Goal: Task Accomplishment & Management: Complete application form

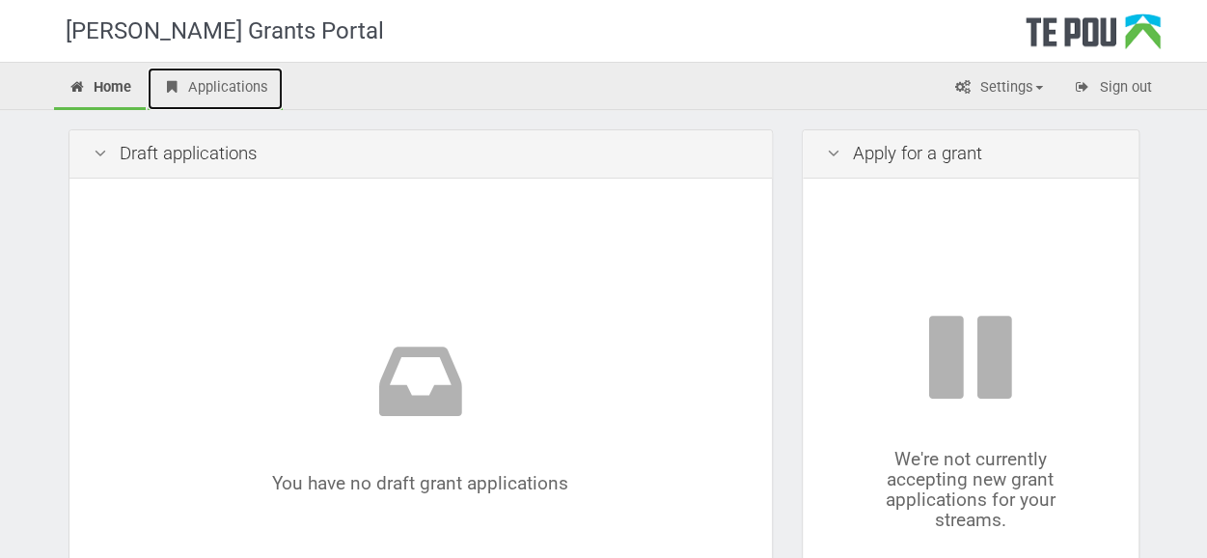
click at [225, 81] on link "Applications" at bounding box center [215, 89] width 135 height 42
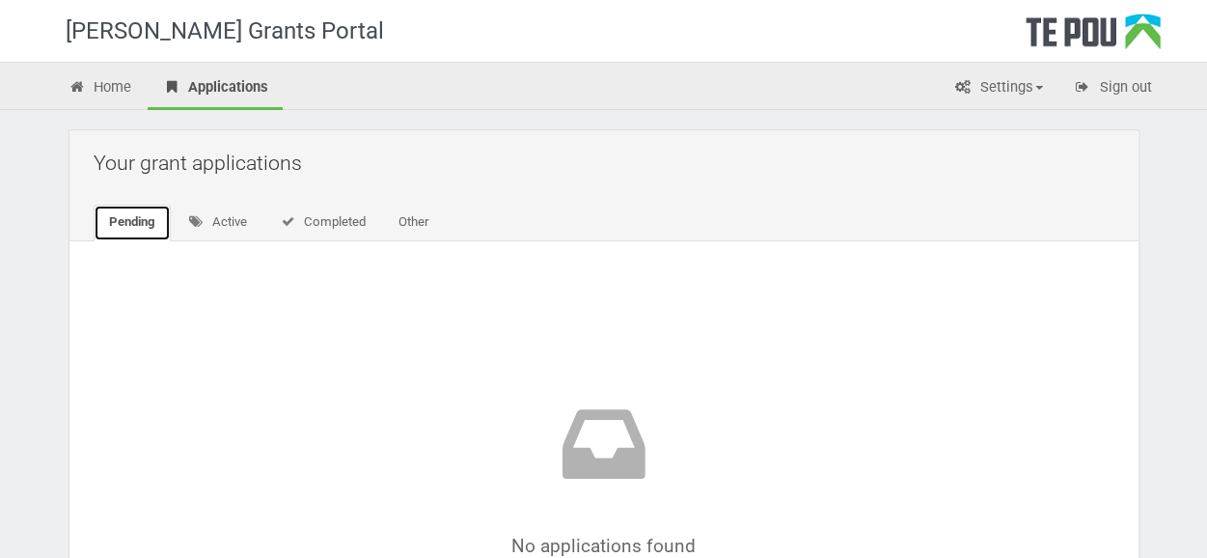
click at [131, 229] on link "Pending" at bounding box center [132, 222] width 77 height 37
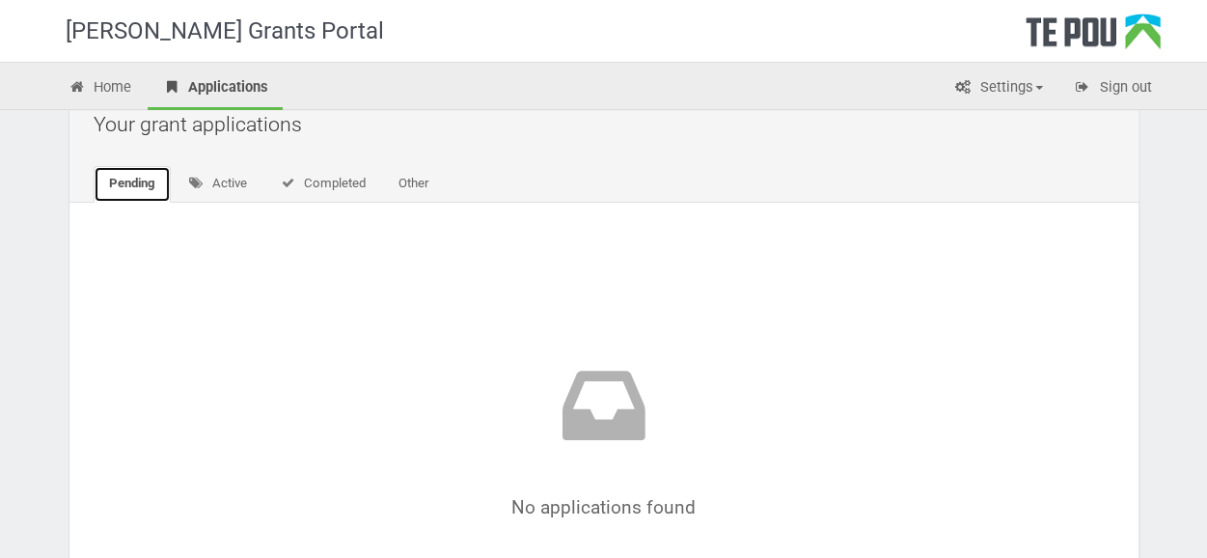
scroll to position [77, 0]
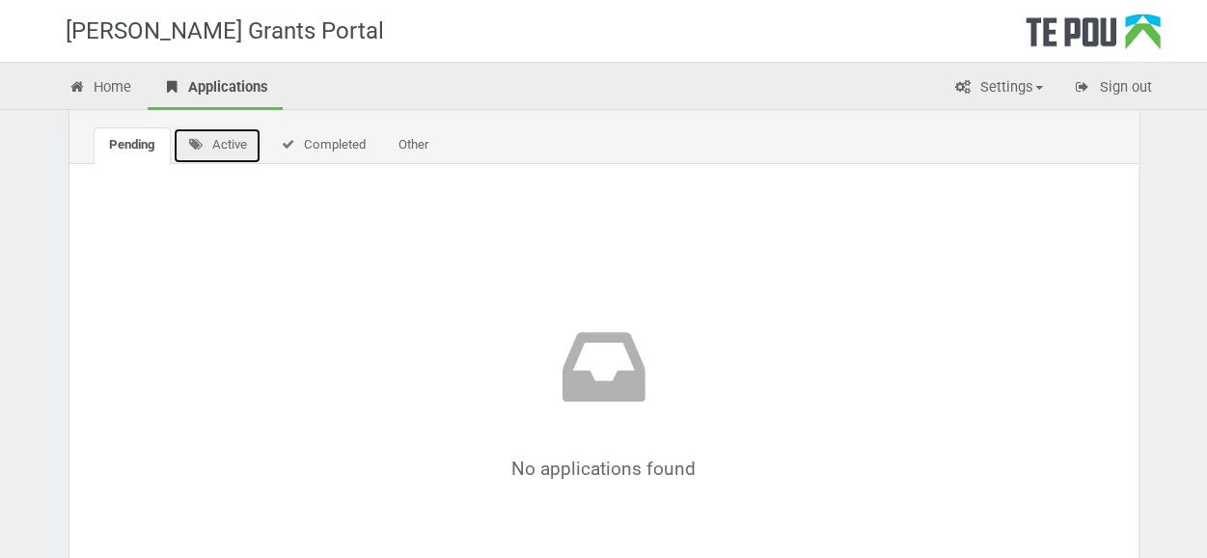
click at [209, 147] on link "Active" at bounding box center [218, 145] width 90 height 37
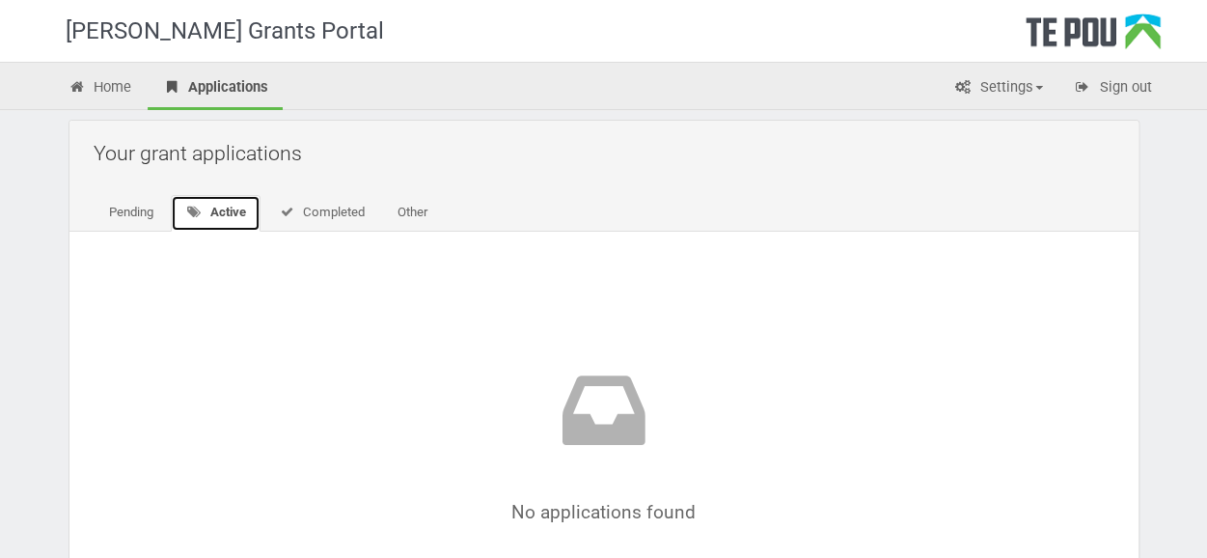
scroll to position [0, 0]
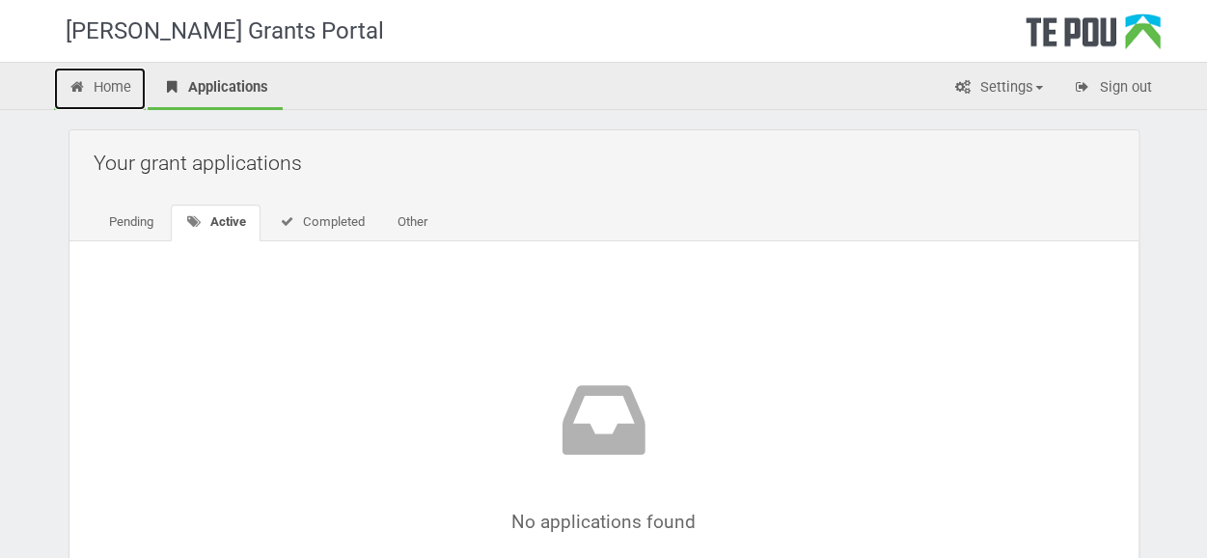
click at [102, 90] on link "Home" at bounding box center [100, 89] width 93 height 42
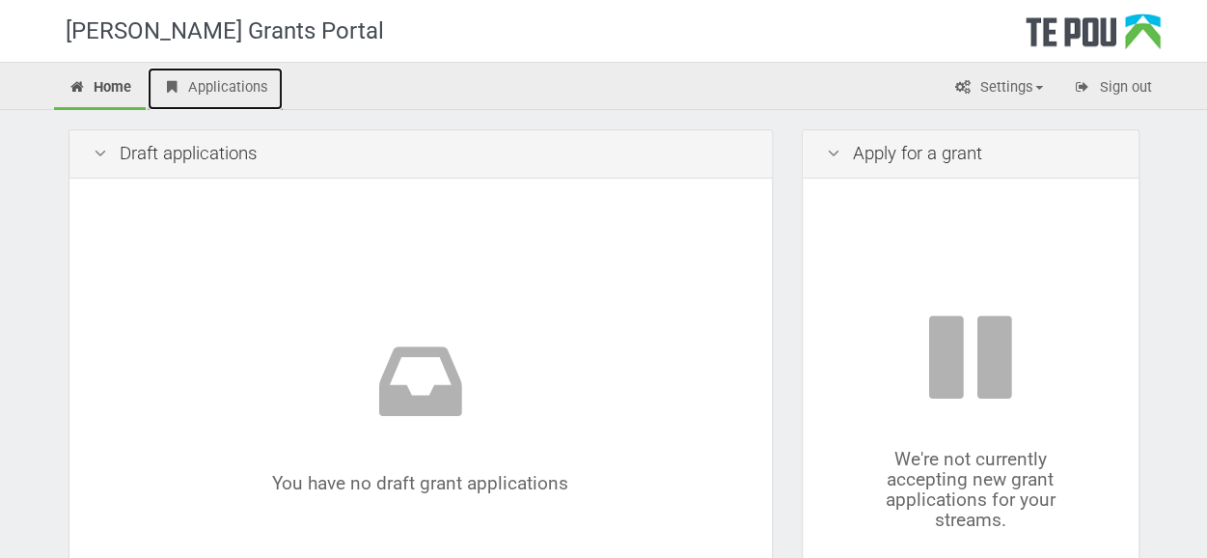
click at [231, 90] on link "Applications" at bounding box center [215, 89] width 135 height 42
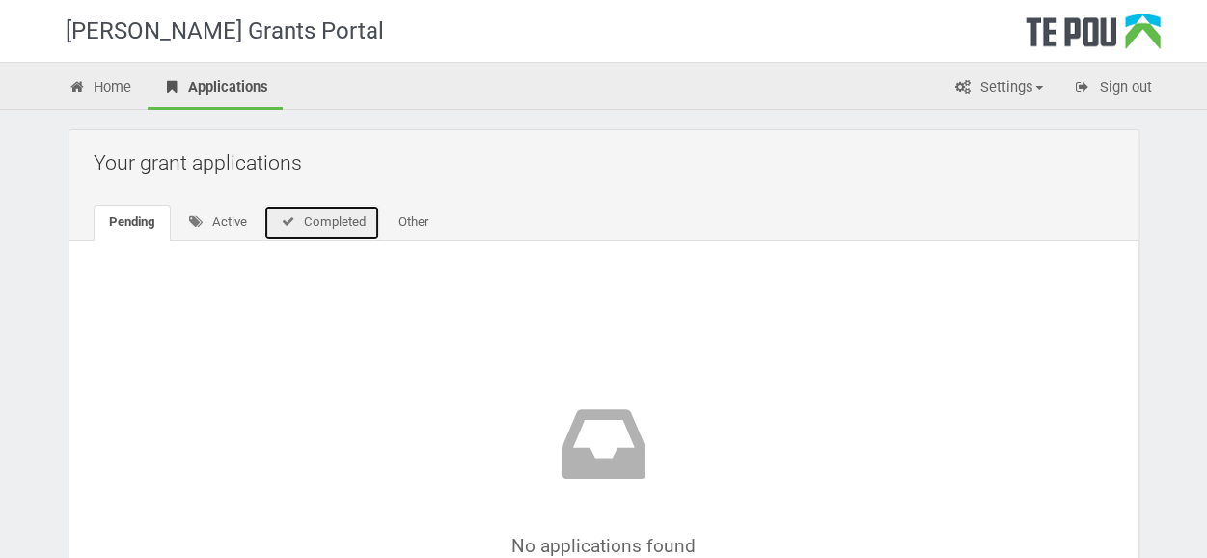
click at [342, 229] on link "Completed" at bounding box center [321, 222] width 117 height 37
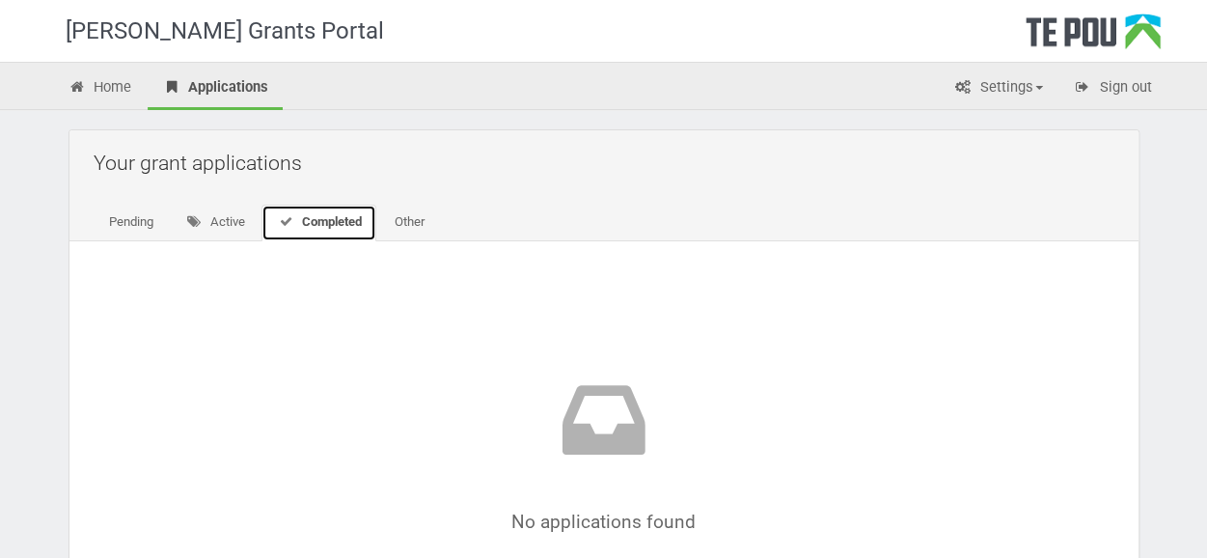
scroll to position [39, 0]
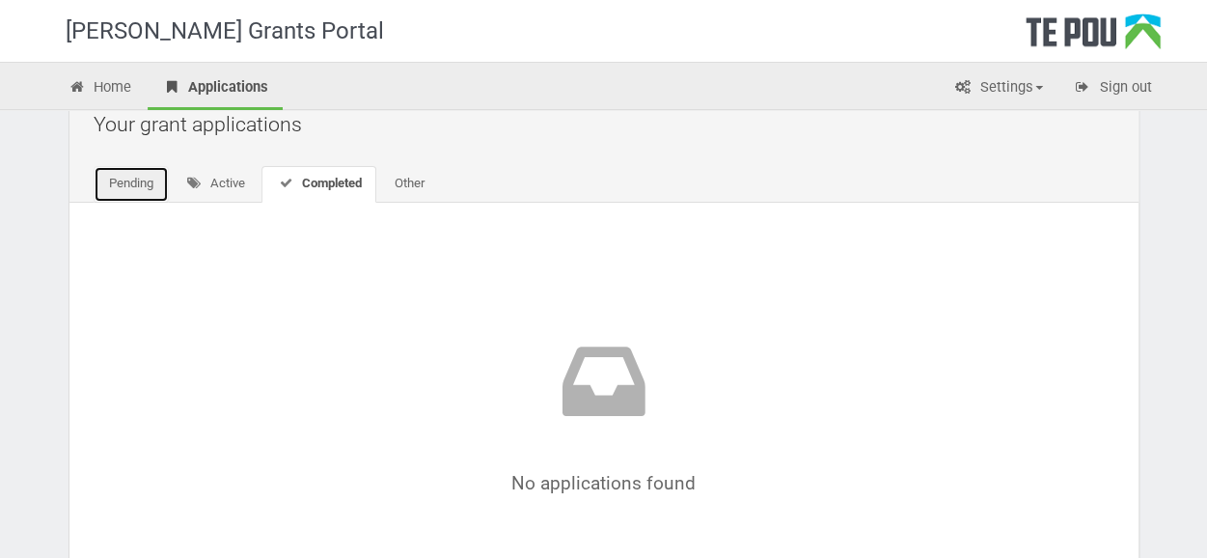
click at [135, 177] on link "Pending" at bounding box center [131, 184] width 75 height 37
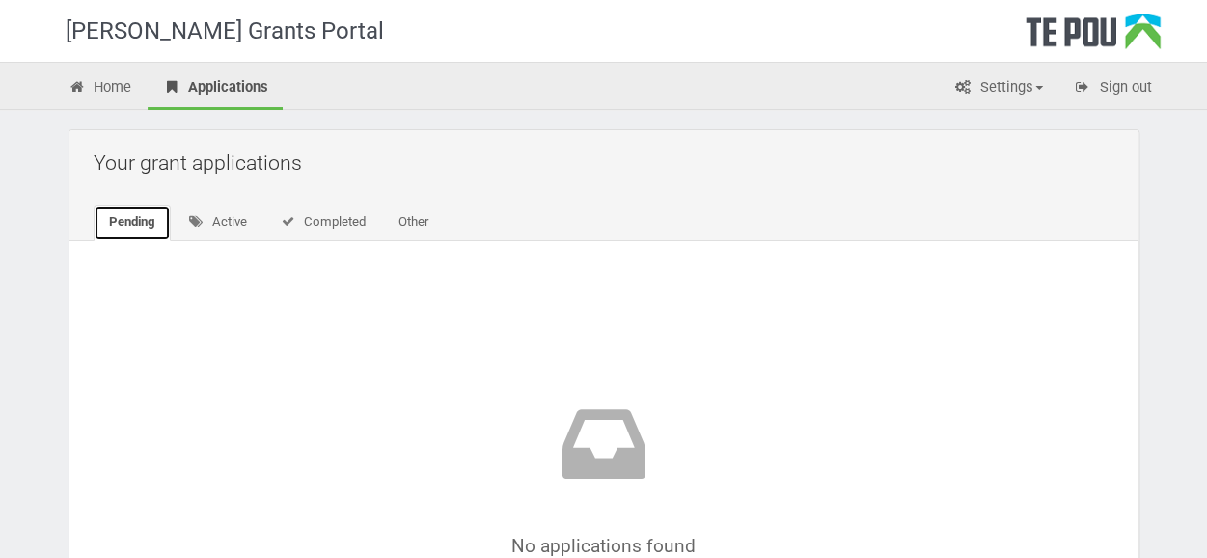
scroll to position [0, 0]
click at [231, 223] on link "Active" at bounding box center [218, 222] width 90 height 37
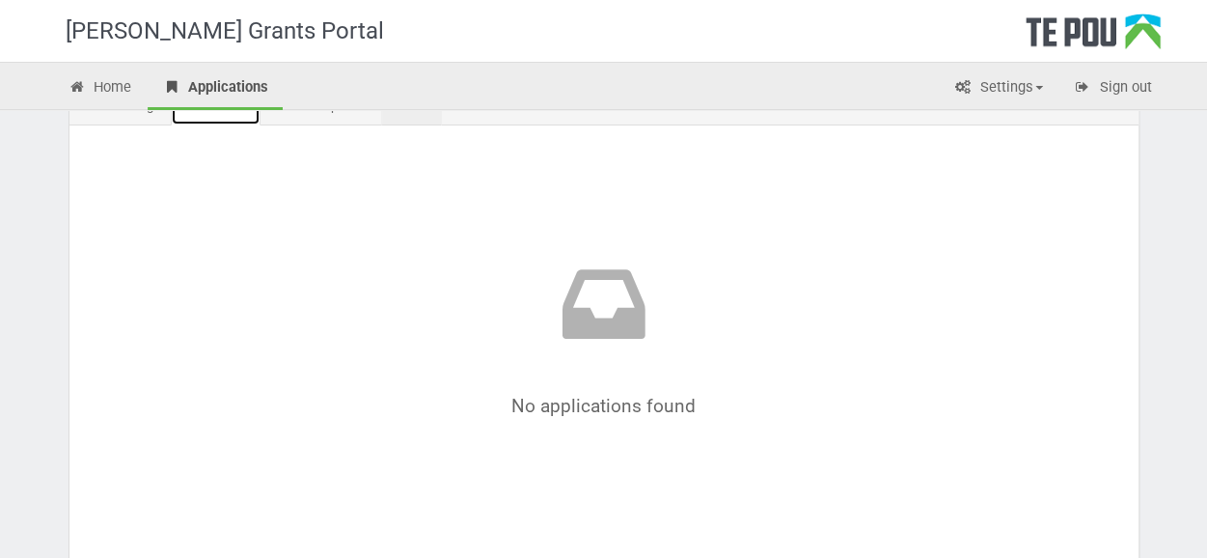
scroll to position [77, 0]
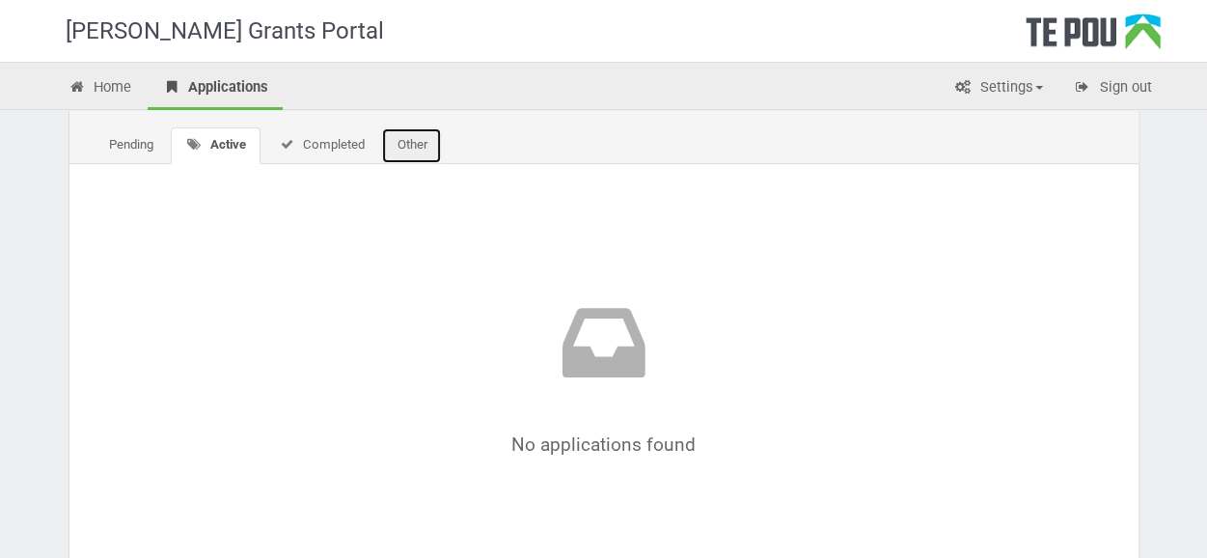
click at [413, 144] on link "Other" at bounding box center [411, 145] width 61 height 37
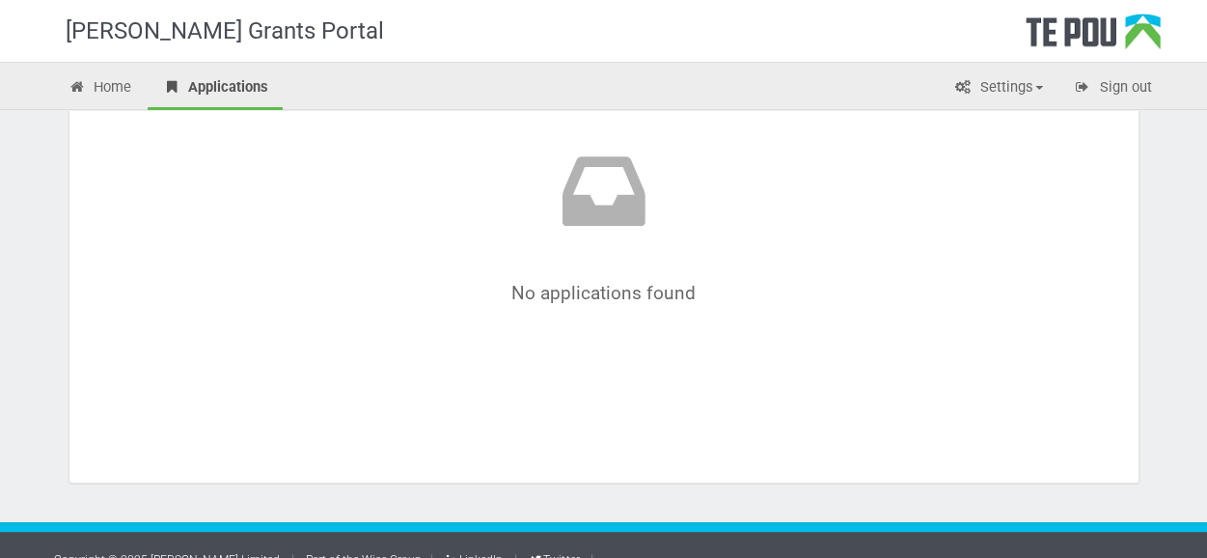
scroll to position [278, 0]
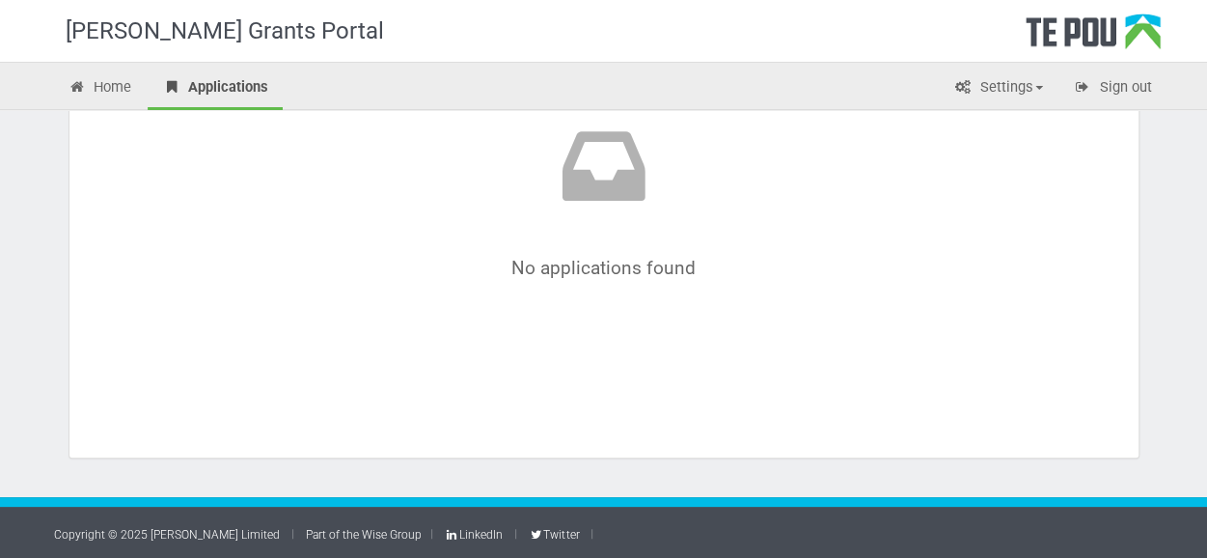
click at [590, 166] on icon at bounding box center [603, 173] width 905 height 111
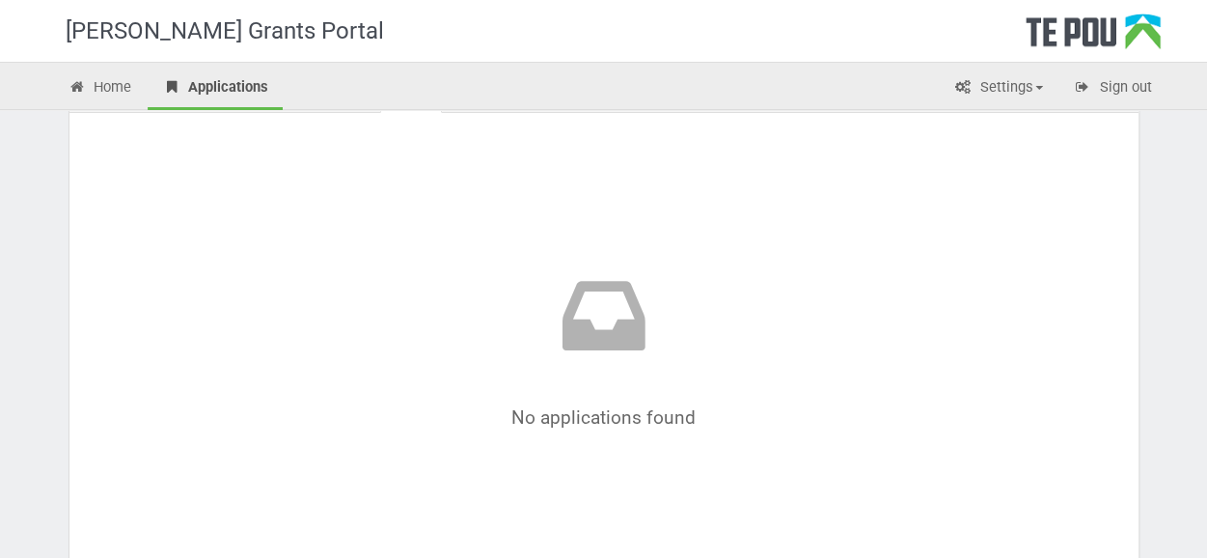
scroll to position [0, 0]
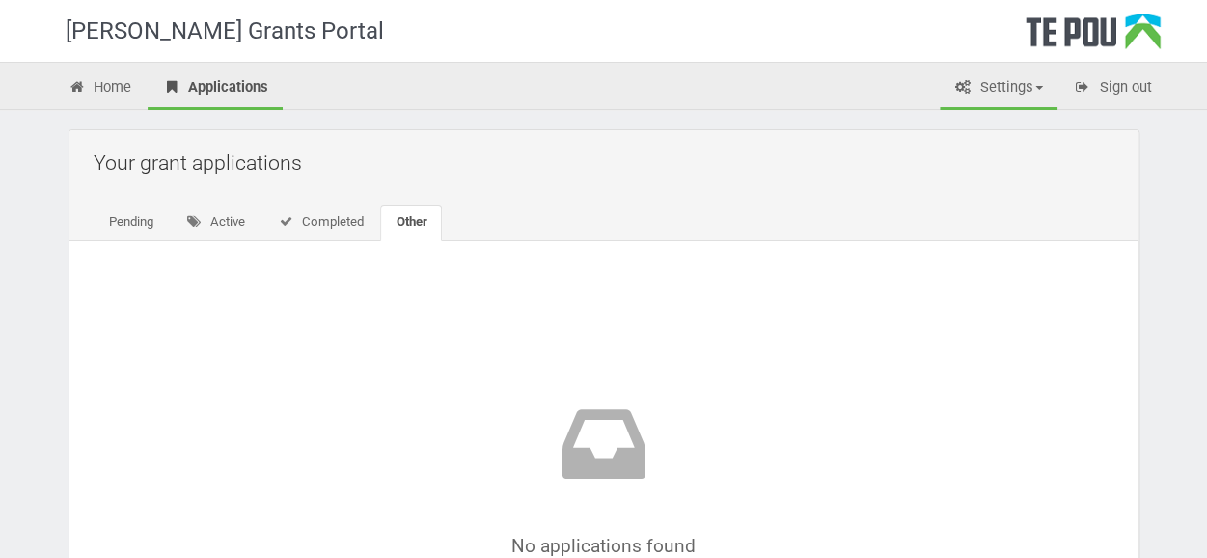
click at [988, 85] on link "Settings" at bounding box center [998, 89] width 118 height 42
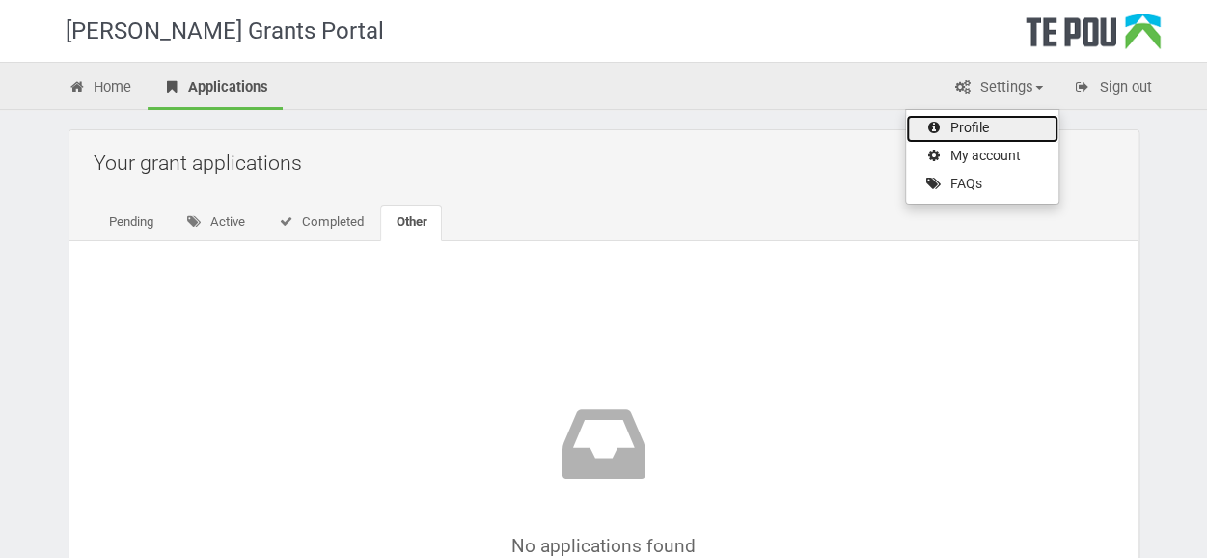
click at [978, 132] on link "Profile" at bounding box center [982, 129] width 152 height 28
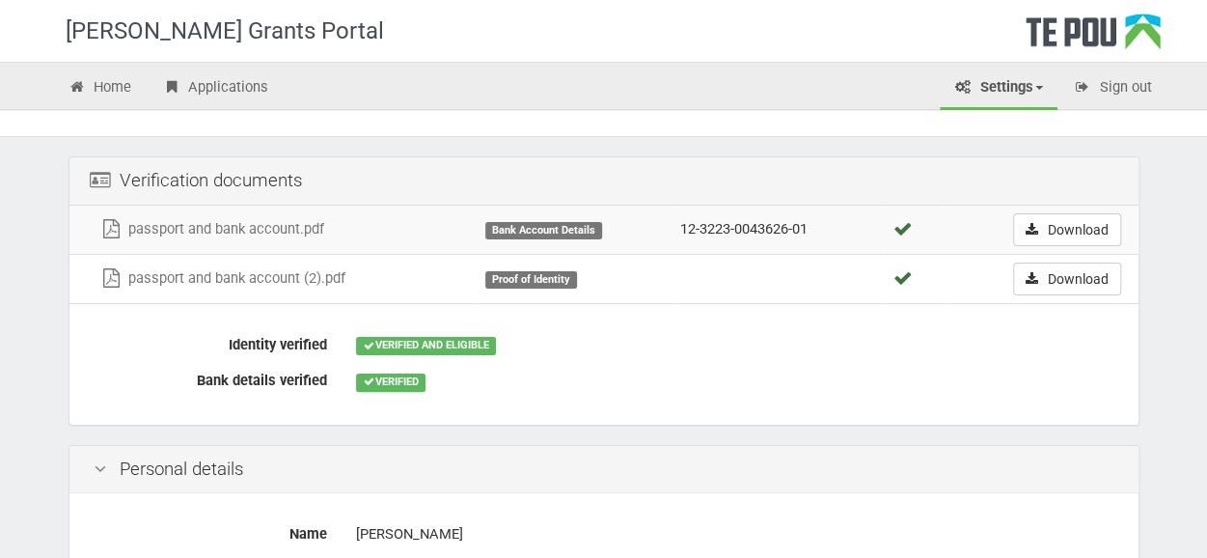
scroll to position [116, 0]
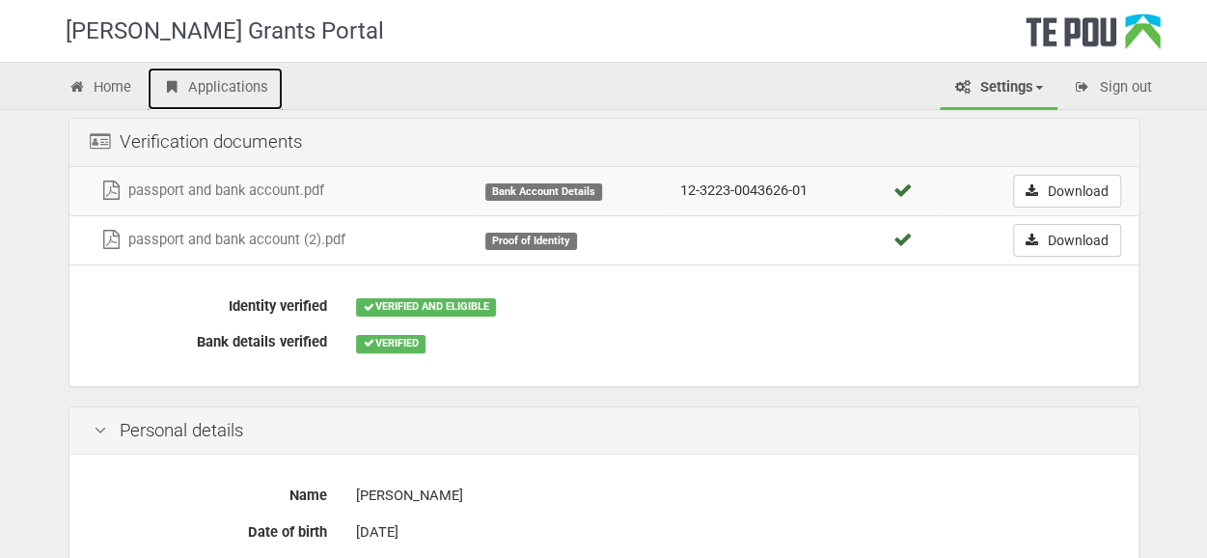
click at [189, 76] on link "Applications" at bounding box center [215, 89] width 135 height 42
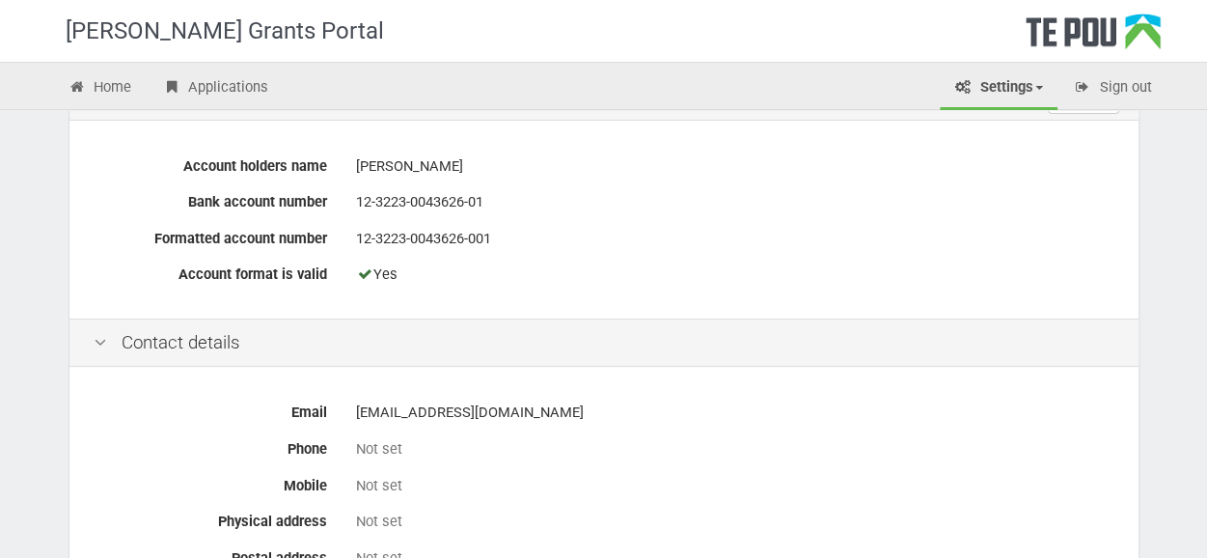
scroll to position [617, 0]
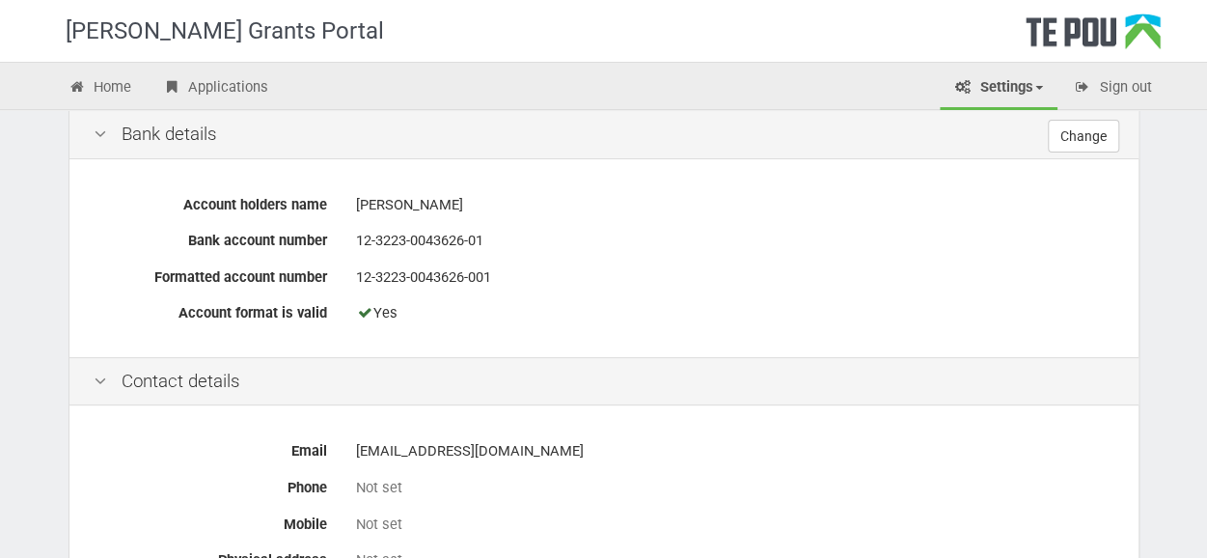
click at [380, 494] on div "Not set" at bounding box center [735, 488] width 758 height 34
click at [373, 484] on div "Not set" at bounding box center [735, 487] width 758 height 20
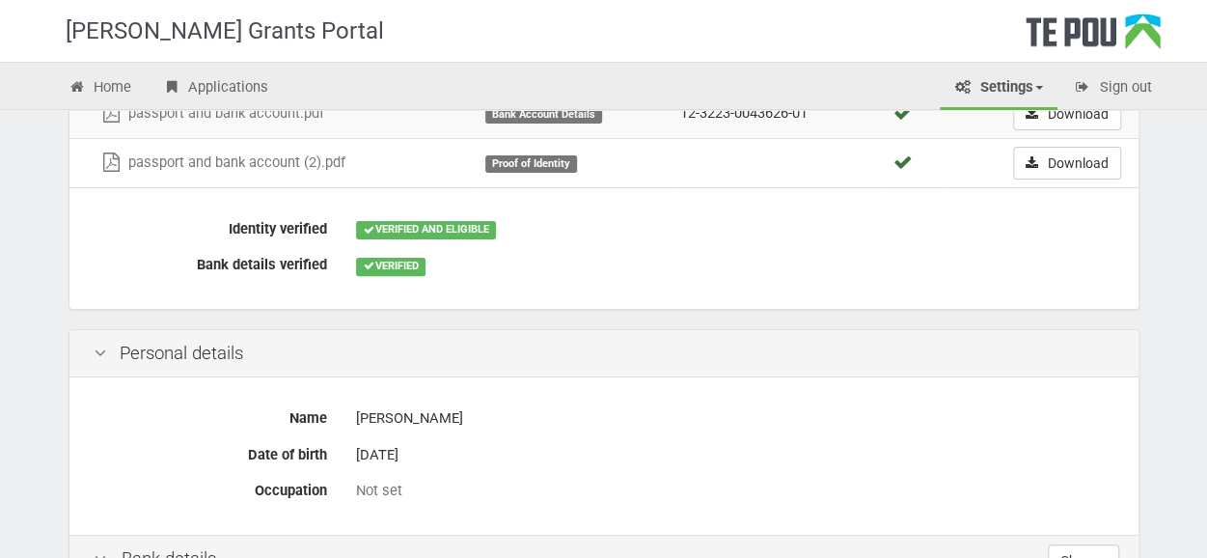
scroll to position [231, 0]
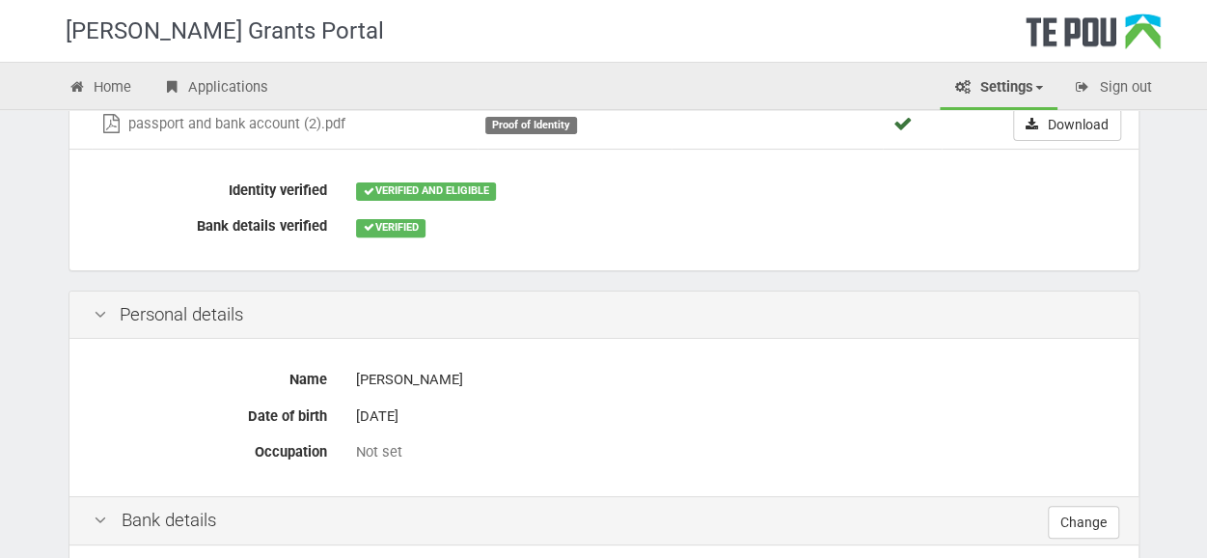
click at [1041, 79] on link "Settings" at bounding box center [998, 89] width 118 height 42
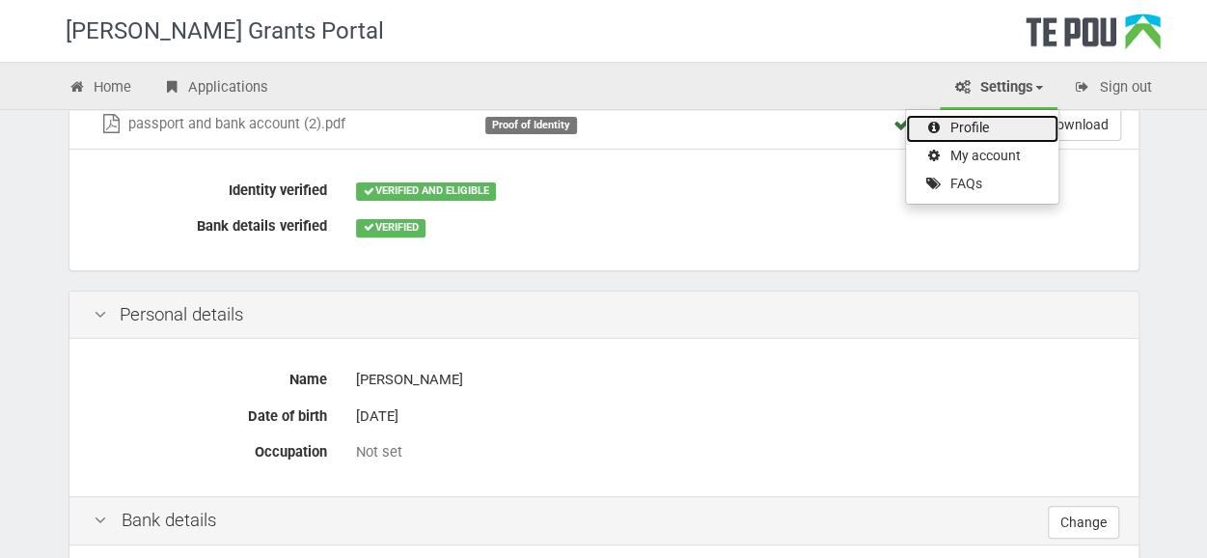
click at [961, 122] on link "Profile" at bounding box center [982, 129] width 152 height 28
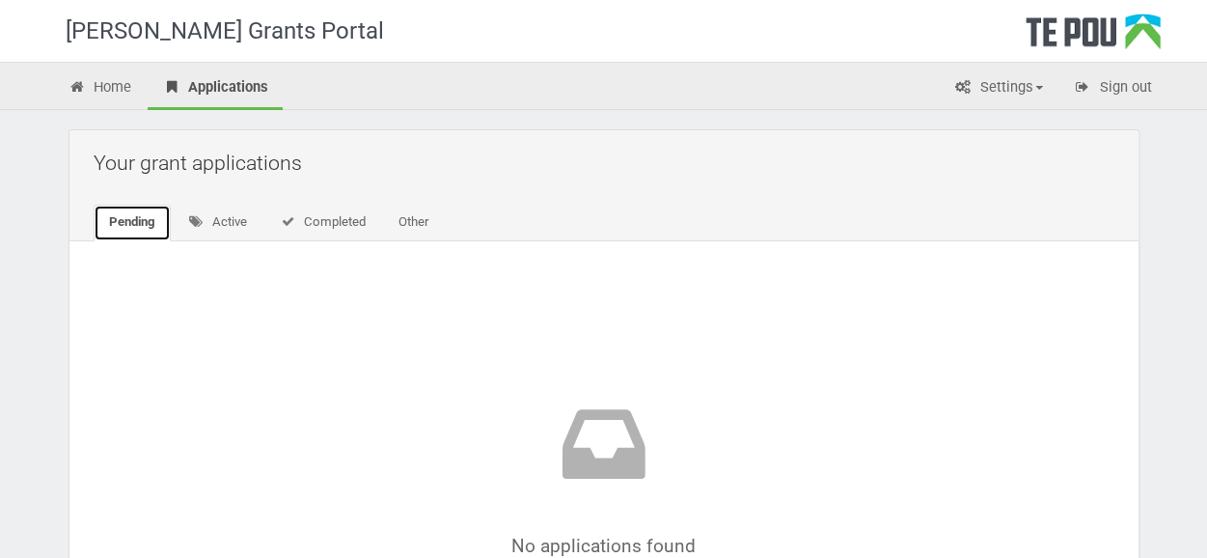
click at [131, 229] on link "Pending" at bounding box center [132, 222] width 77 height 37
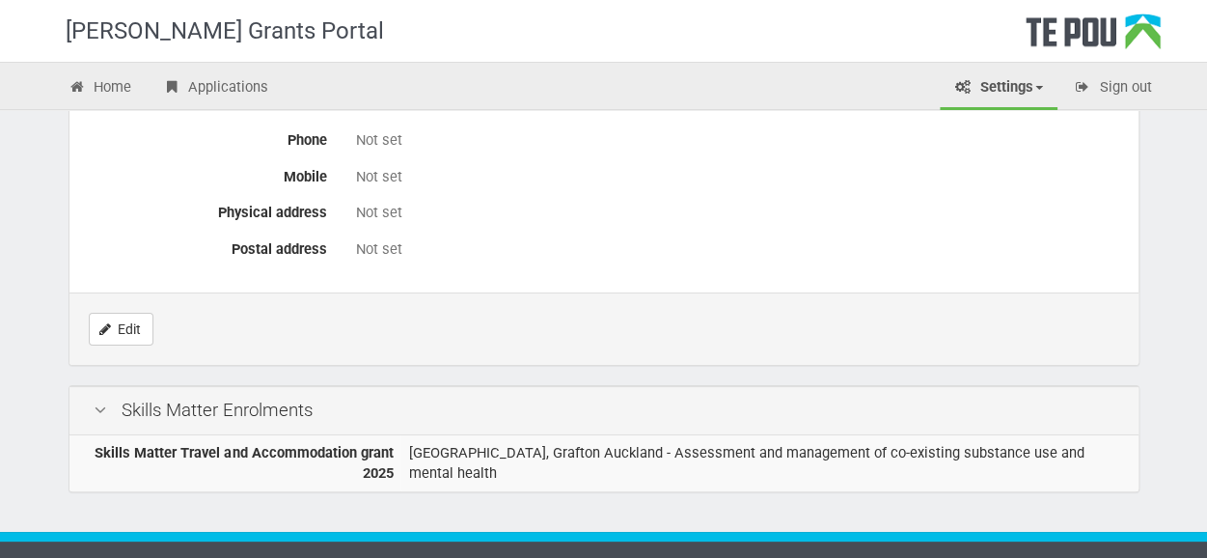
scroll to position [994, 0]
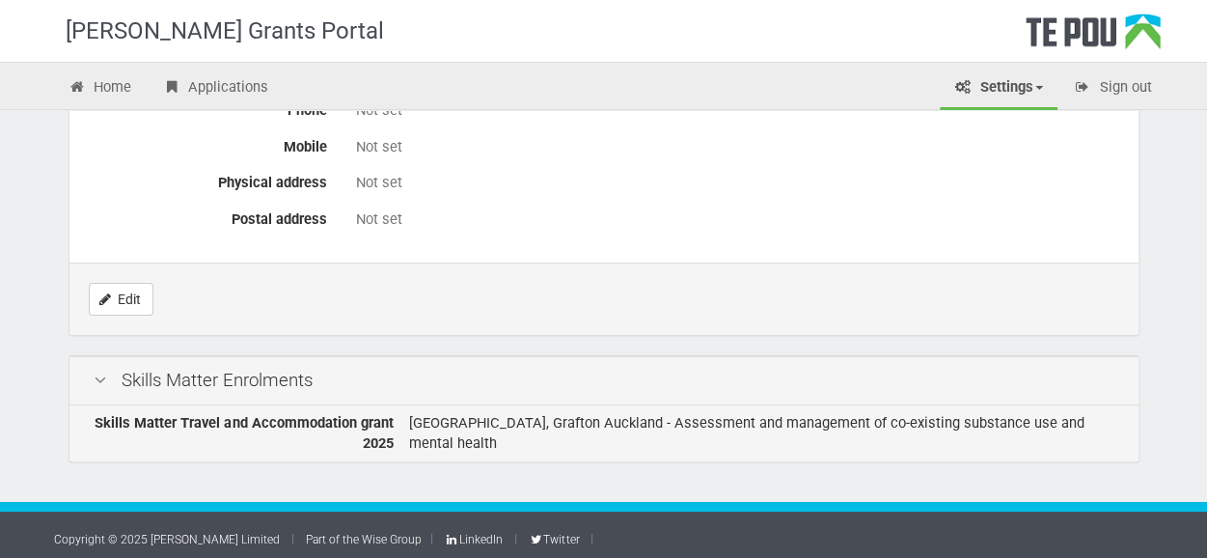
click at [347, 426] on td "Skills Matter Travel and Accommodation grant 2025" at bounding box center [235, 433] width 332 height 56
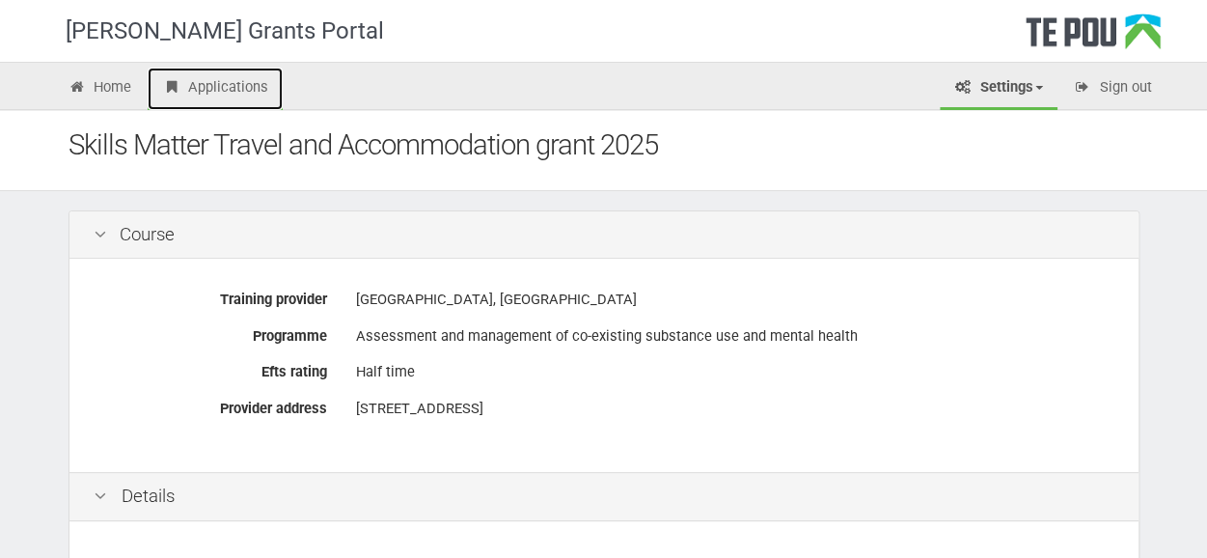
click at [261, 84] on link "Applications" at bounding box center [215, 89] width 135 height 42
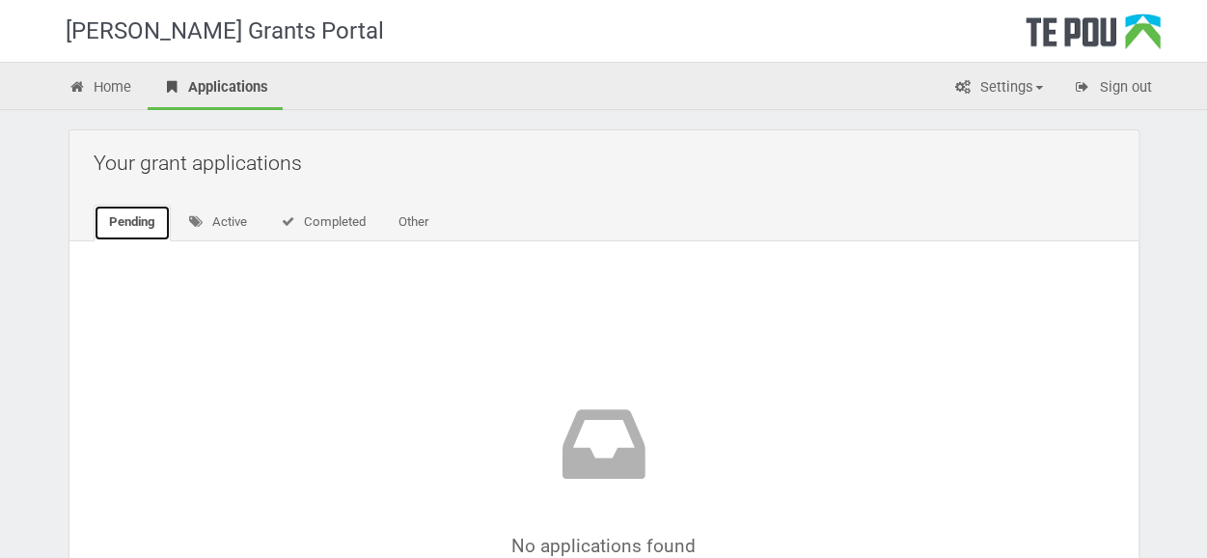
click at [143, 217] on link "Pending" at bounding box center [132, 222] width 77 height 37
click at [211, 217] on link "Active" at bounding box center [218, 222] width 90 height 37
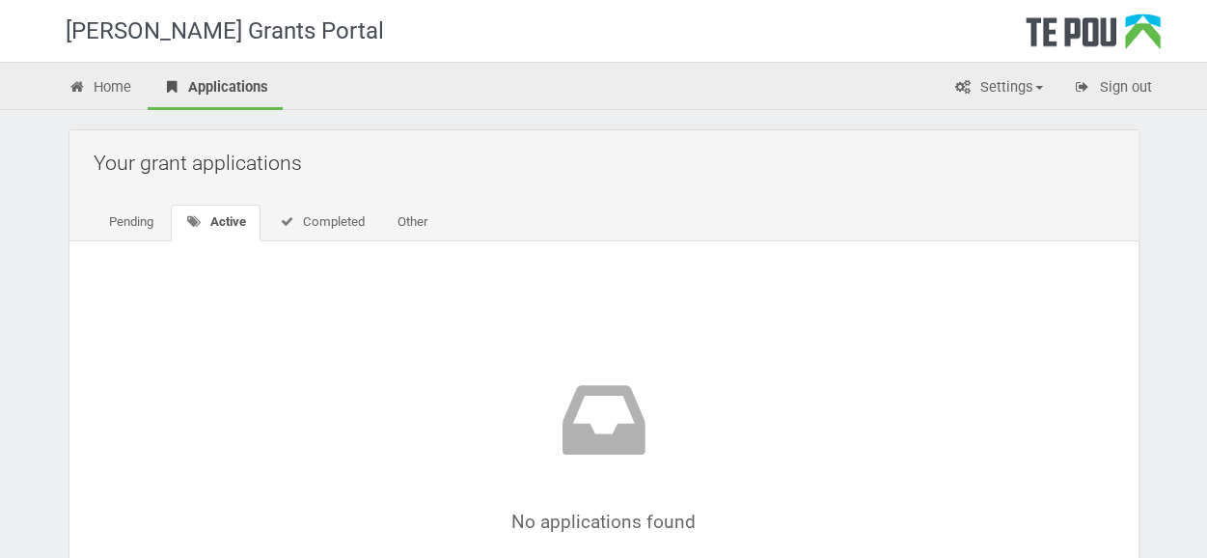
click at [268, 172] on h2 "Your grant applications" at bounding box center [609, 162] width 1030 height 45
click at [1032, 80] on link "Settings" at bounding box center [998, 89] width 118 height 42
click at [1036, 354] on div "No applications found" at bounding box center [603, 463] width 1069 height 445
click at [143, 151] on h2 "Your grant applications" at bounding box center [609, 162] width 1030 height 45
click at [123, 223] on link "Pending" at bounding box center [131, 222] width 75 height 37
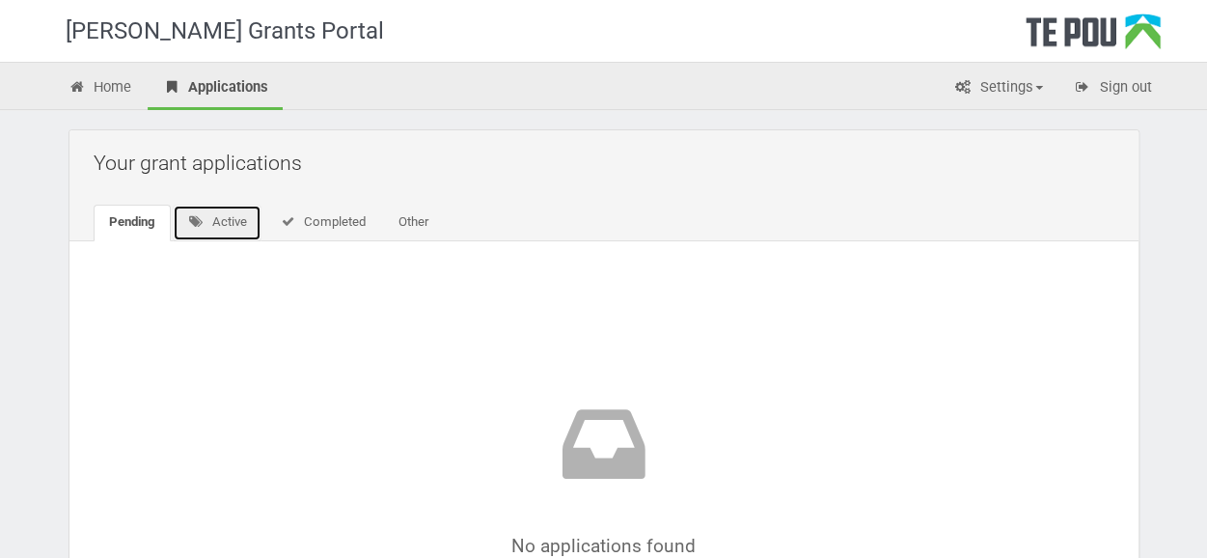
click at [223, 214] on link "Active" at bounding box center [218, 222] width 90 height 37
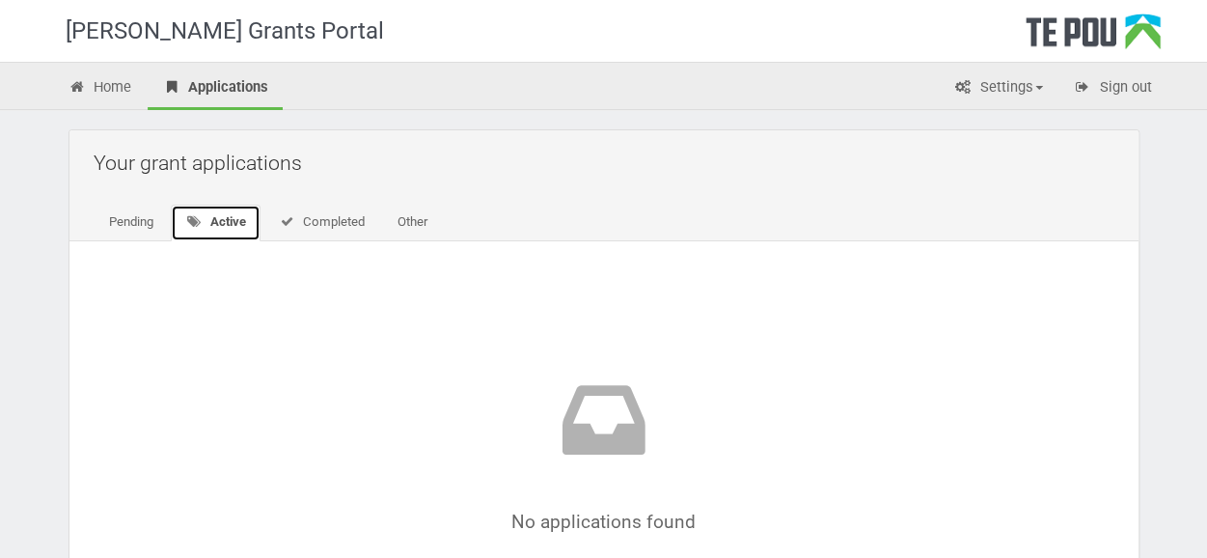
scroll to position [39, 0]
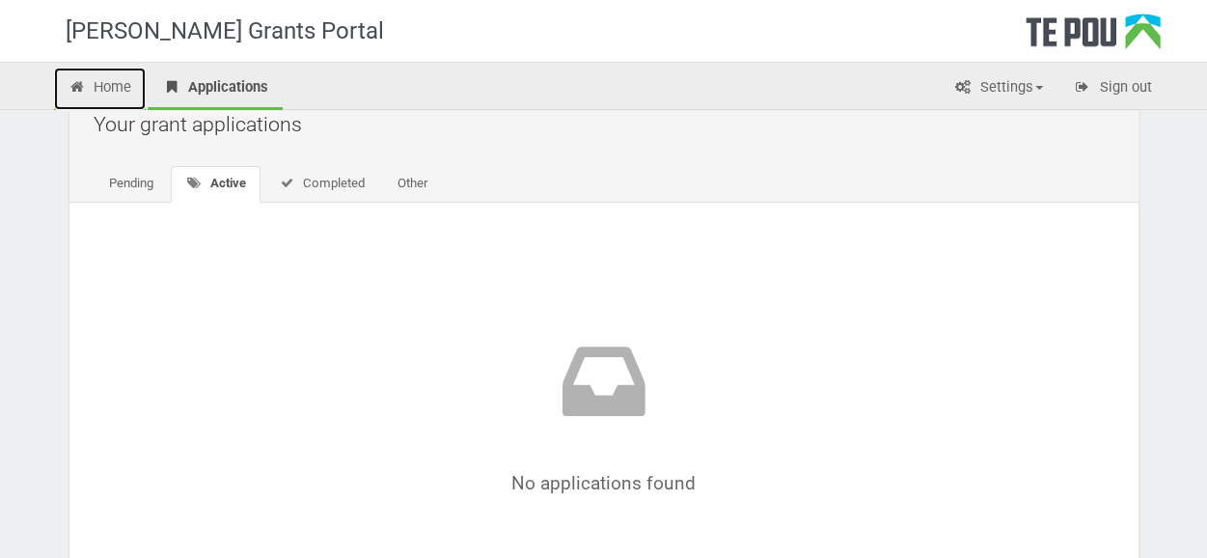
click at [108, 90] on link "Home" at bounding box center [100, 89] width 93 height 42
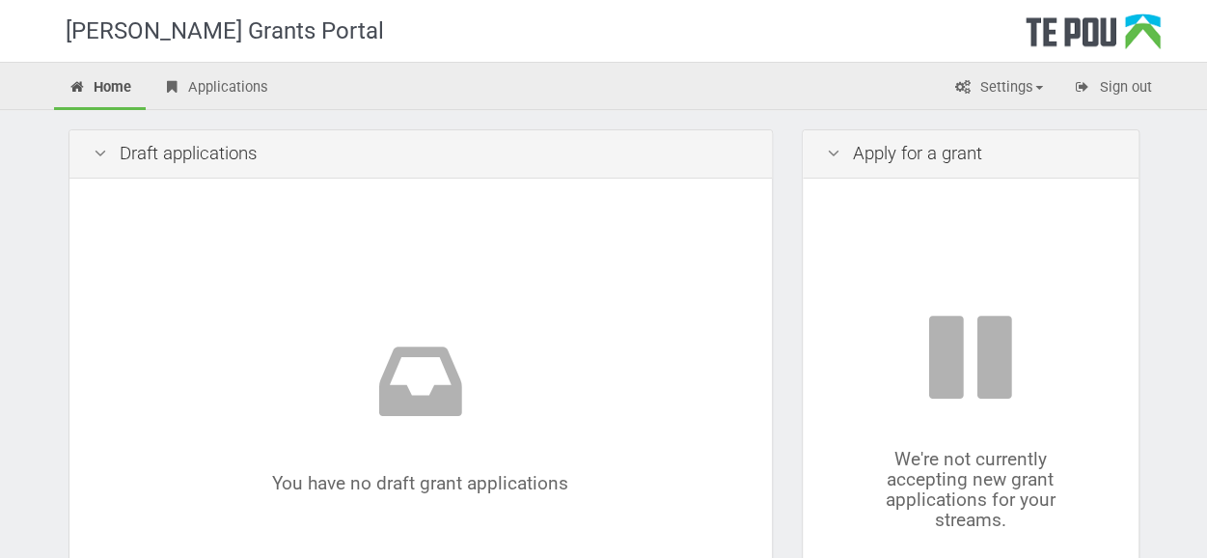
click at [907, 157] on div "Apply for a grant" at bounding box center [971, 154] width 336 height 48
click at [837, 156] on icon at bounding box center [833, 154] width 23 height 18
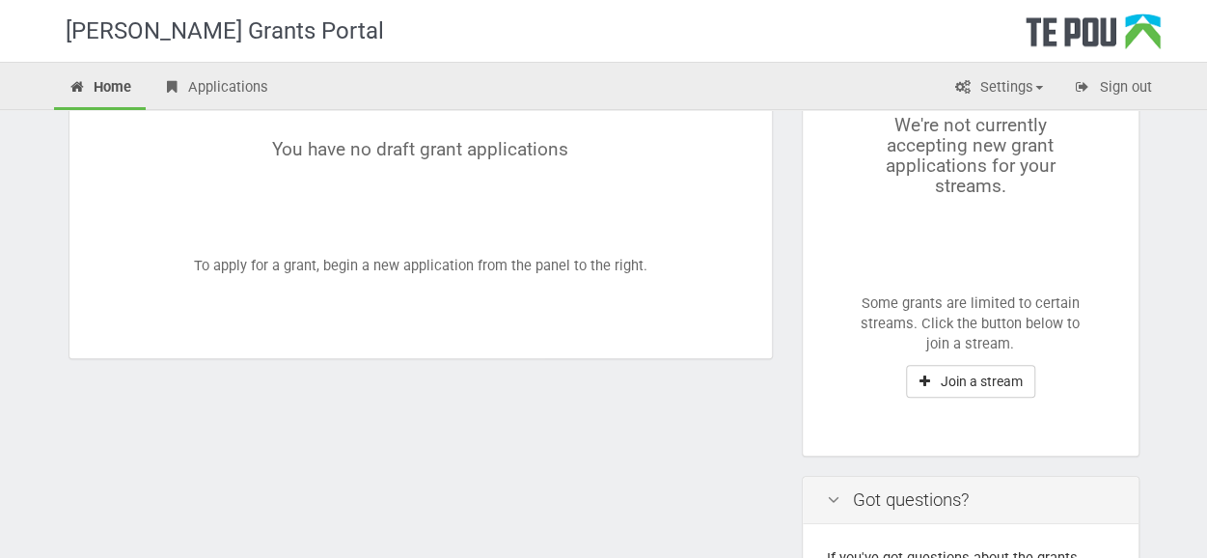
scroll to position [463, 0]
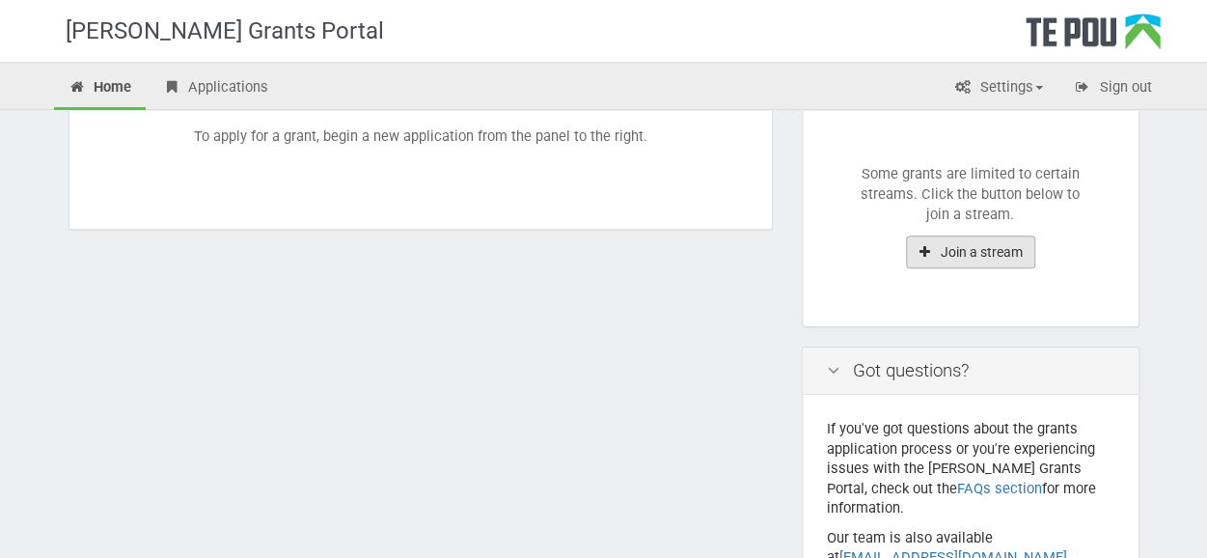
click at [972, 244] on button "Join a stream" at bounding box center [970, 251] width 129 height 33
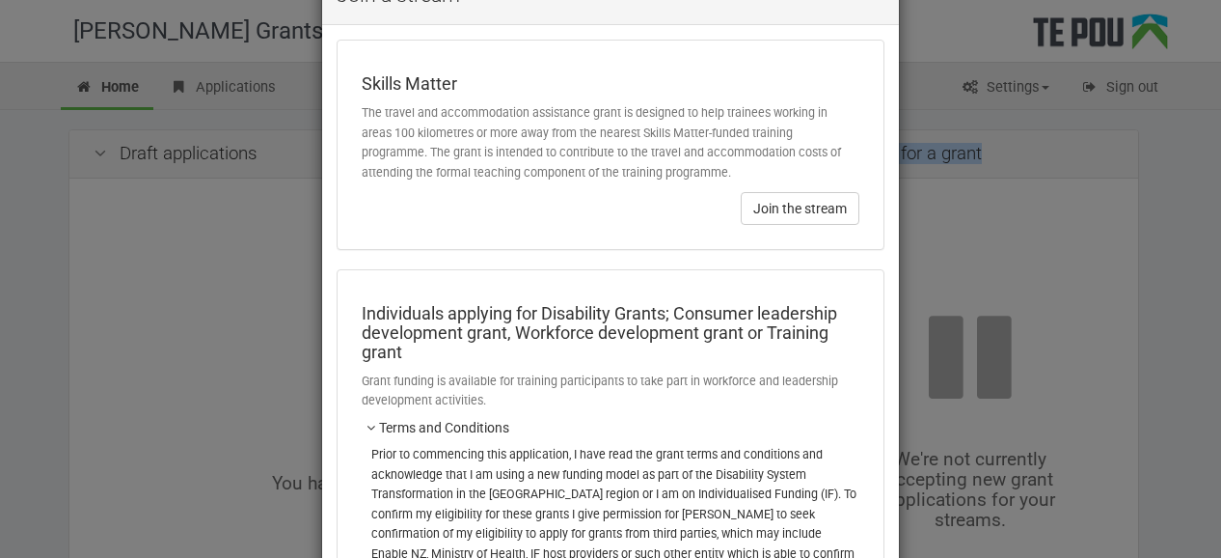
scroll to position [0, 0]
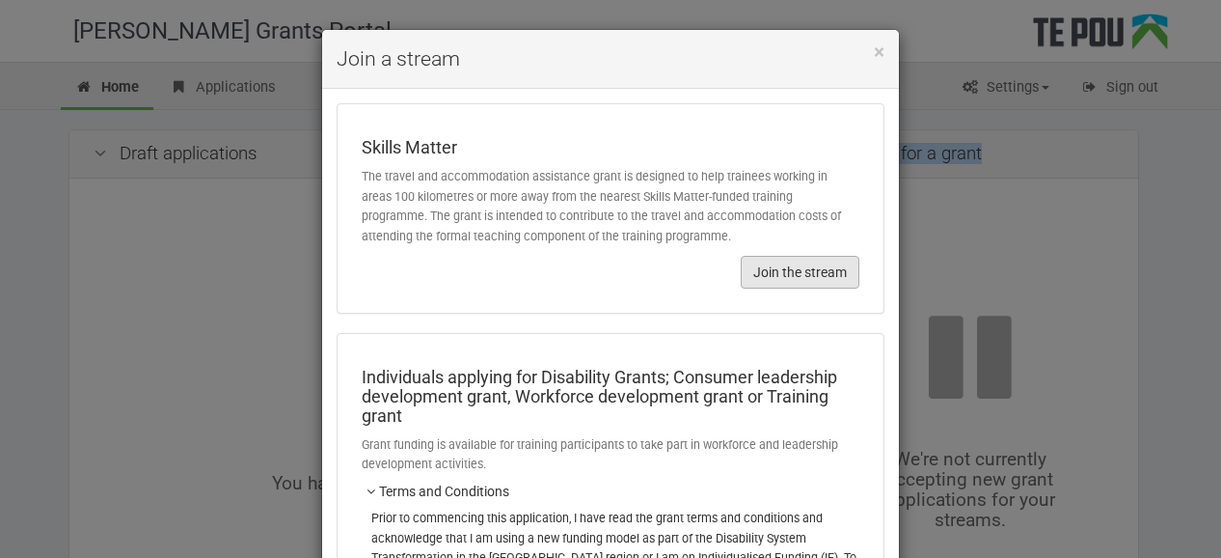
click at [797, 270] on button "Join the stream" at bounding box center [800, 272] width 119 height 33
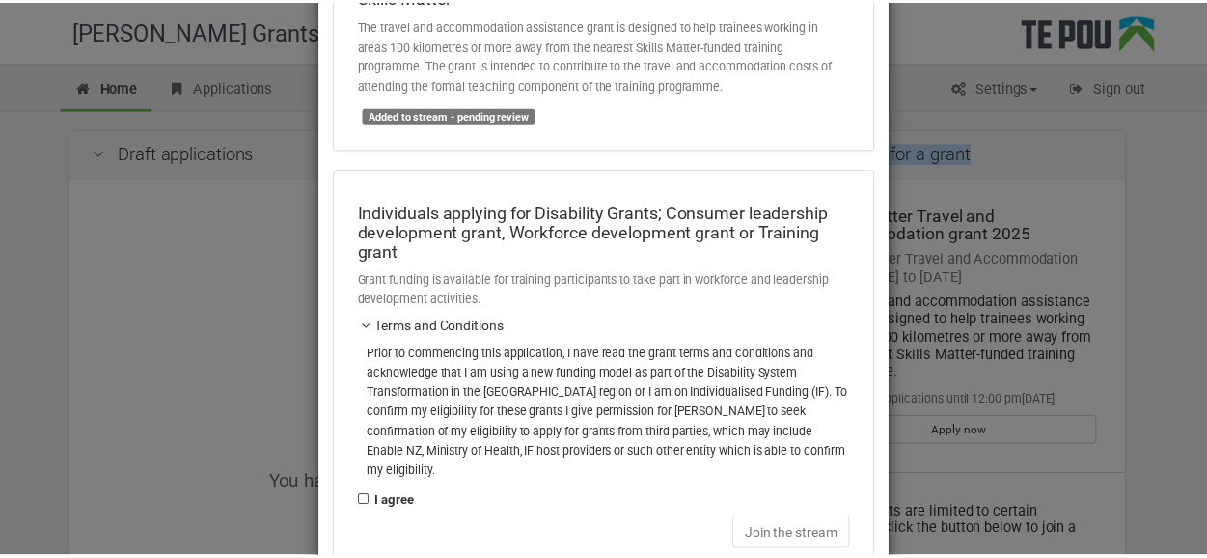
scroll to position [259, 0]
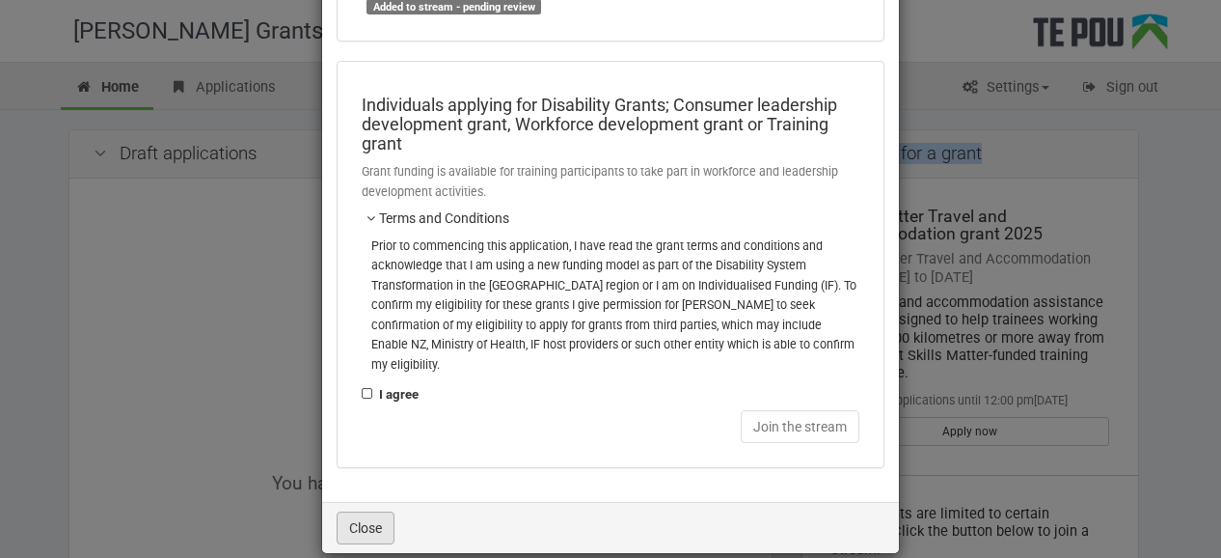
click at [358, 511] on button "Close" at bounding box center [366, 527] width 58 height 33
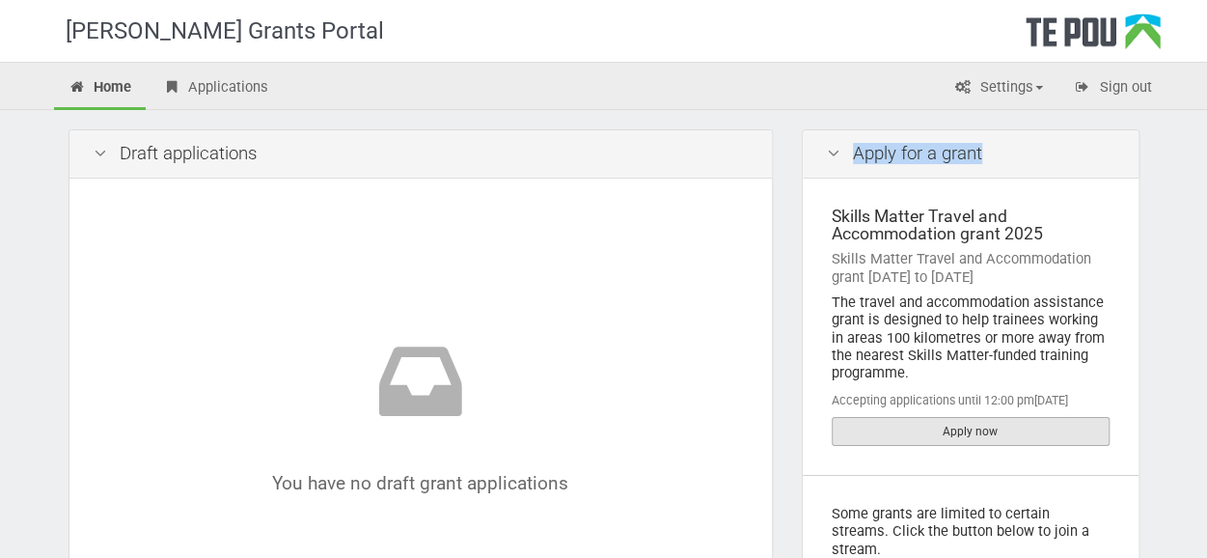
click at [914, 428] on link "Apply now" at bounding box center [970, 431] width 278 height 29
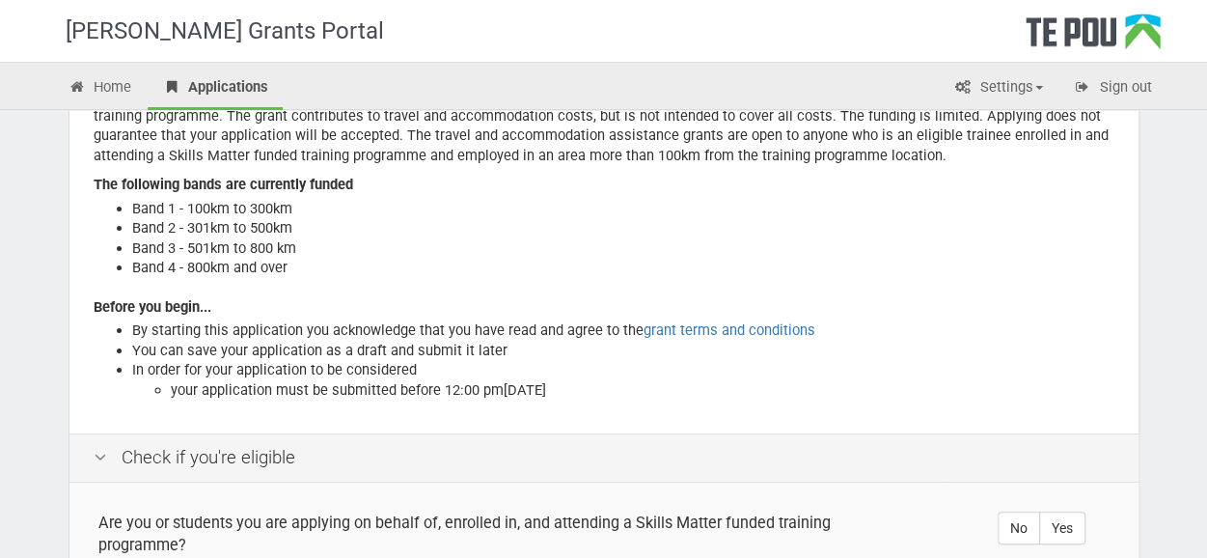
scroll to position [193, 0]
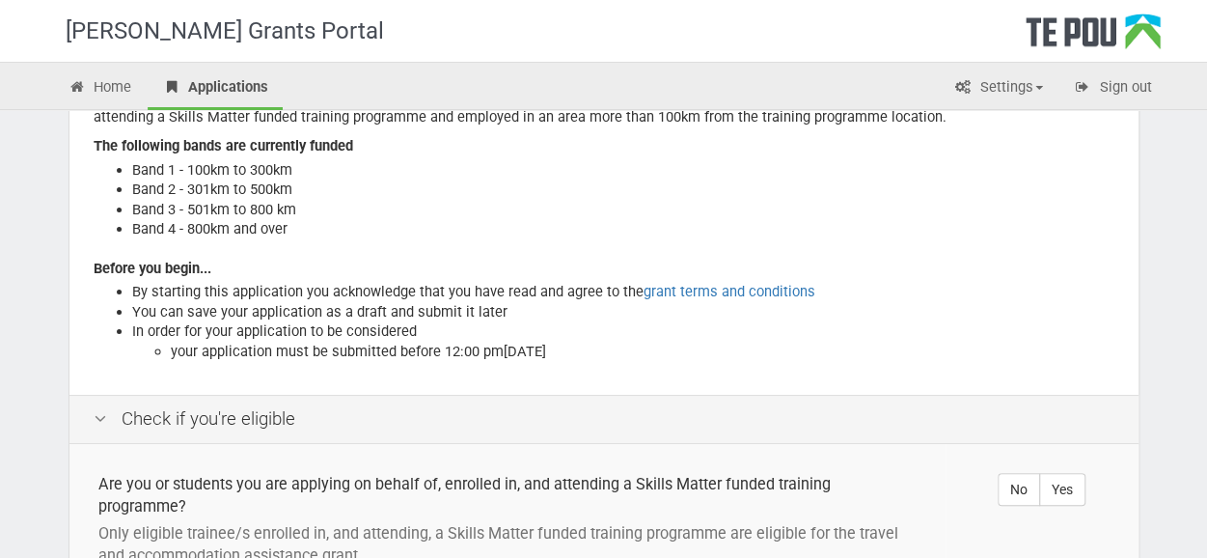
click at [118, 418] on div "Check if you're eligible" at bounding box center [603, 419] width 1069 height 49
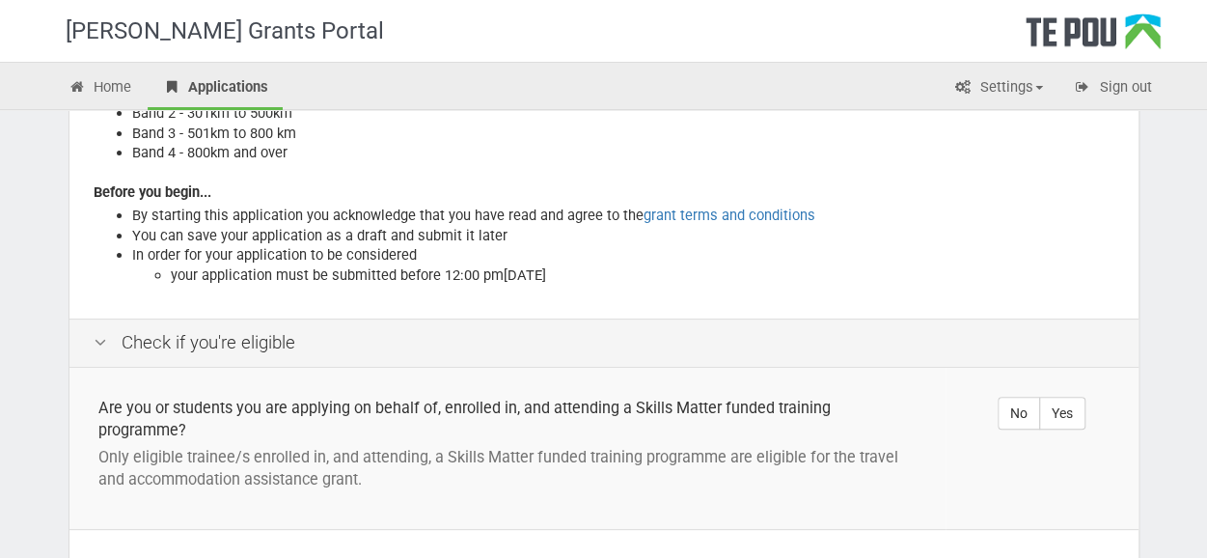
scroll to position [270, 0]
click at [1063, 410] on label "Yes" at bounding box center [1062, 411] width 46 height 33
radio input "true"
click at [1010, 406] on input "No" at bounding box center [1016, 412] width 13 height 13
radio input "true"
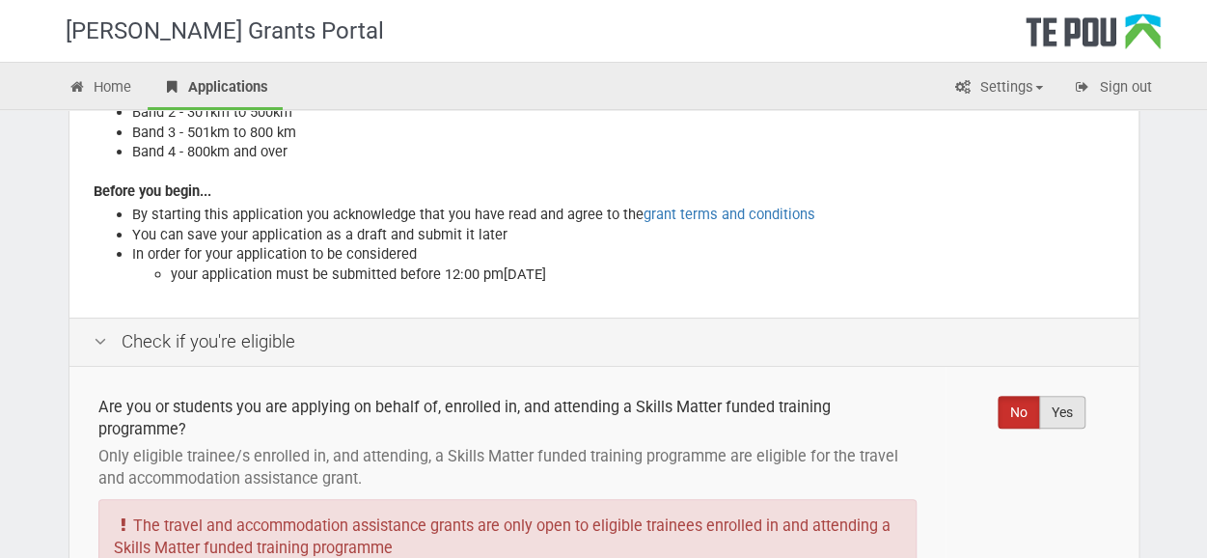
click at [1083, 411] on label "Yes" at bounding box center [1062, 411] width 46 height 33
radio input "true"
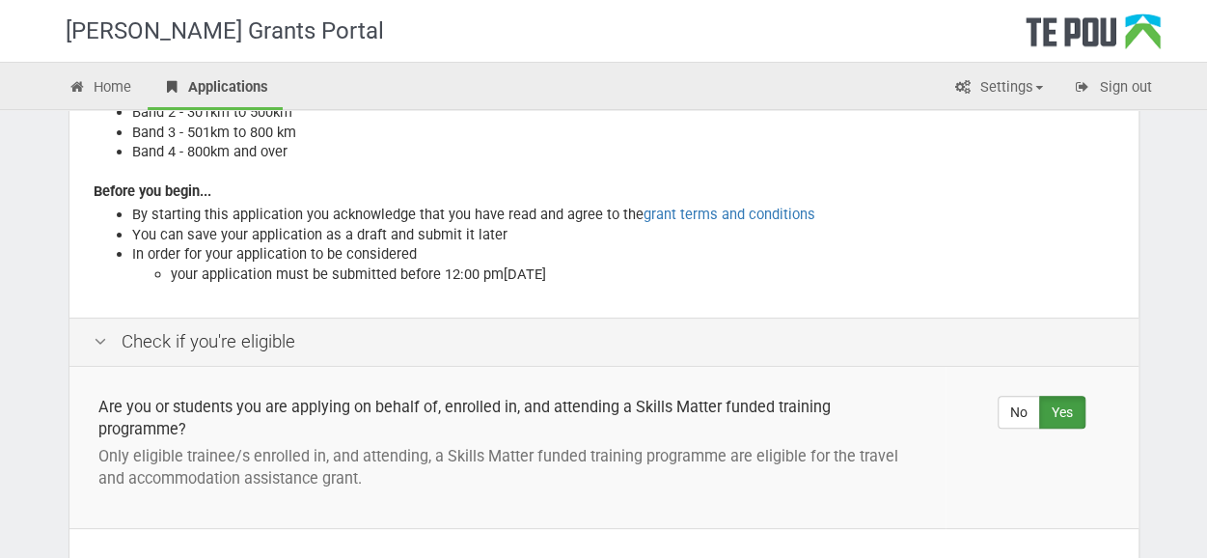
click at [1048, 497] on td "No Yes" at bounding box center [1041, 448] width 193 height 162
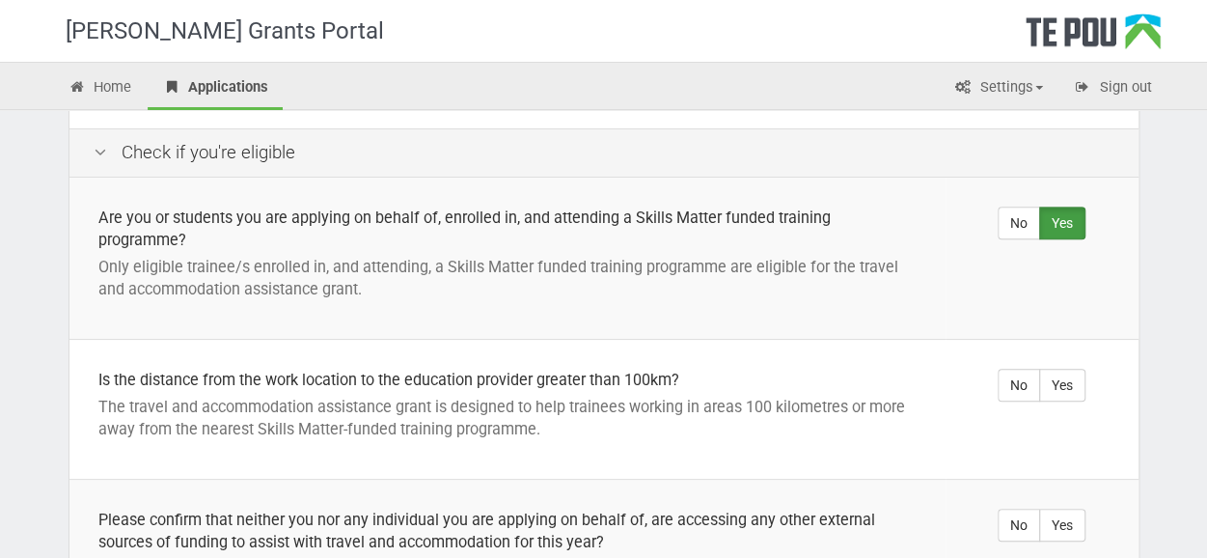
scroll to position [463, 0]
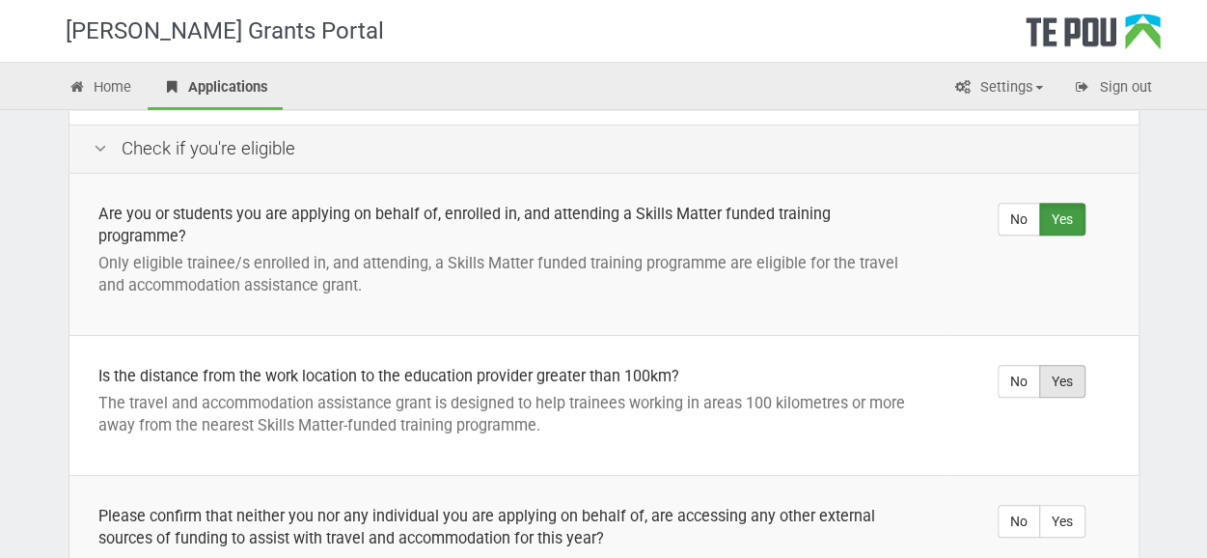
click at [1067, 383] on label "Yes" at bounding box center [1062, 381] width 46 height 33
radio input "true"
click at [1010, 375] on input "No" at bounding box center [1016, 381] width 13 height 13
radio input "true"
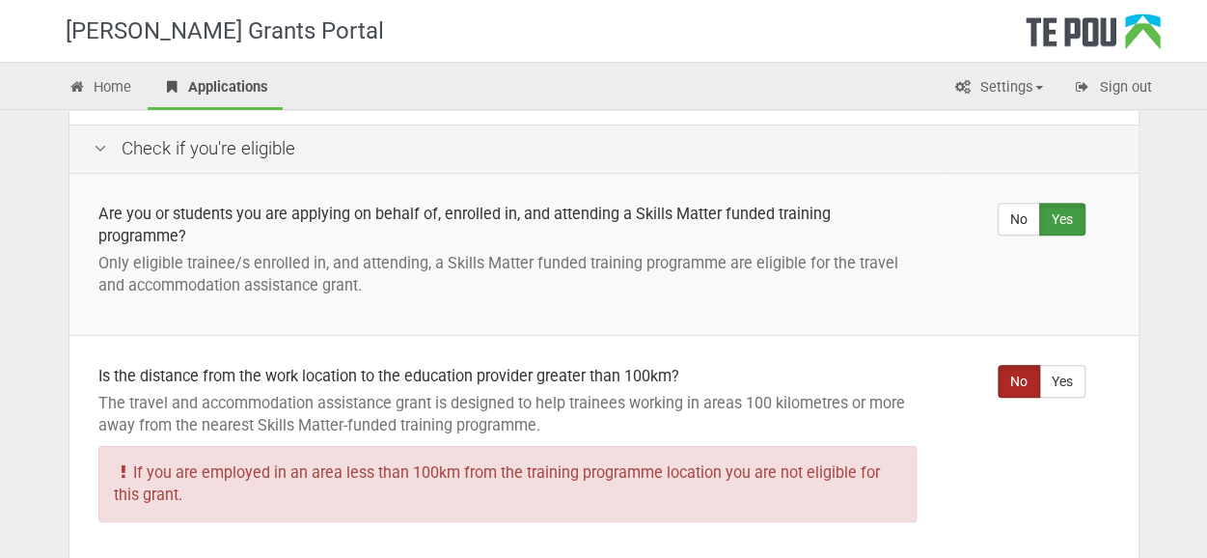
click at [1051, 375] on input "Yes" at bounding box center [1057, 381] width 13 height 13
radio input "true"
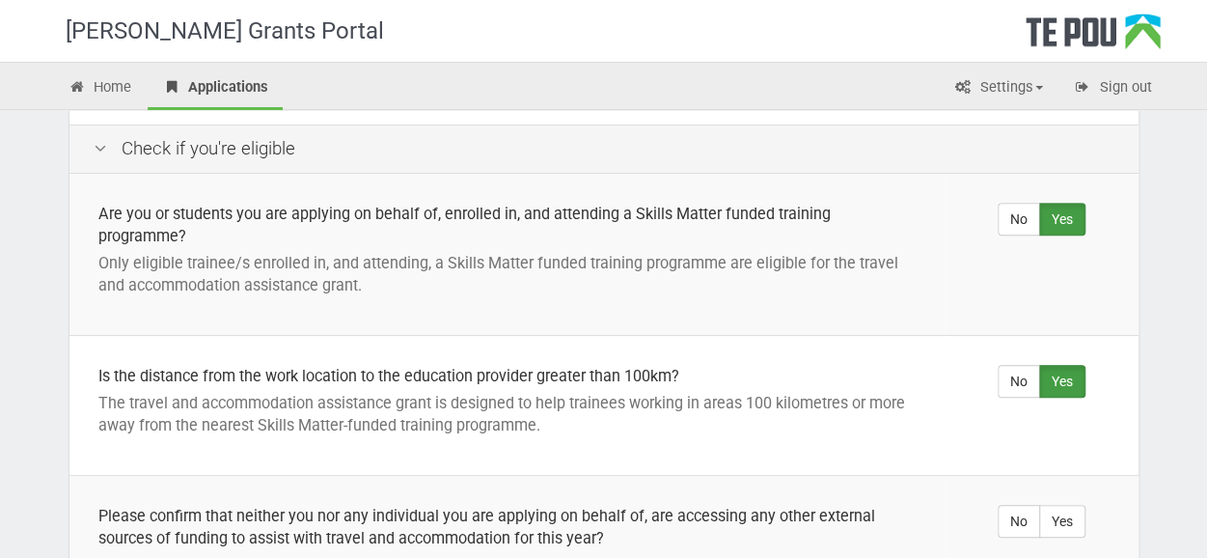
click at [973, 465] on td "No Yes" at bounding box center [1041, 406] width 193 height 140
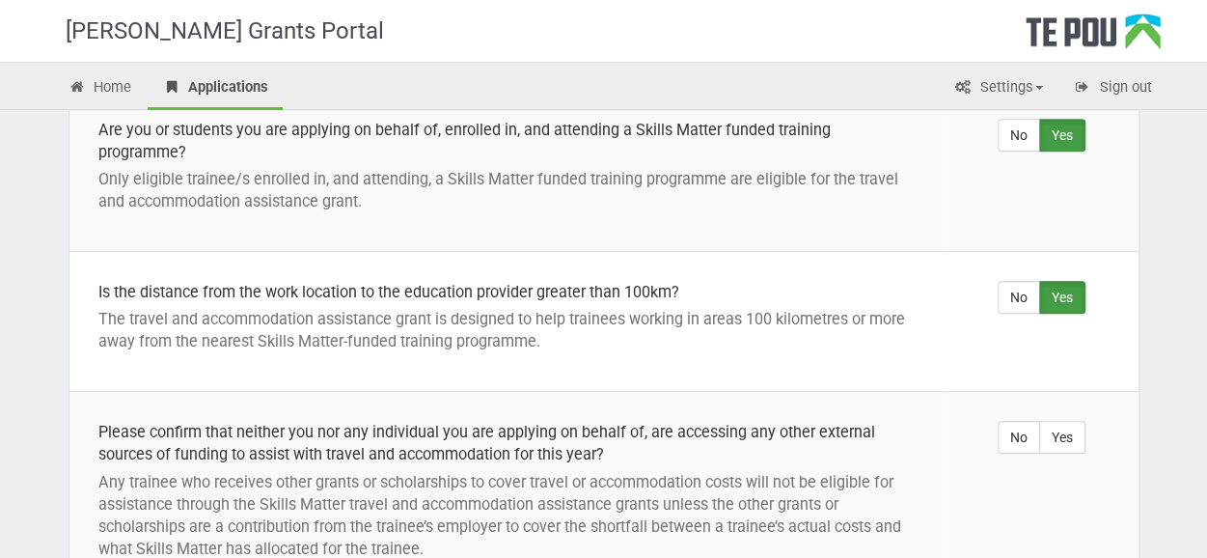
scroll to position [579, 0]
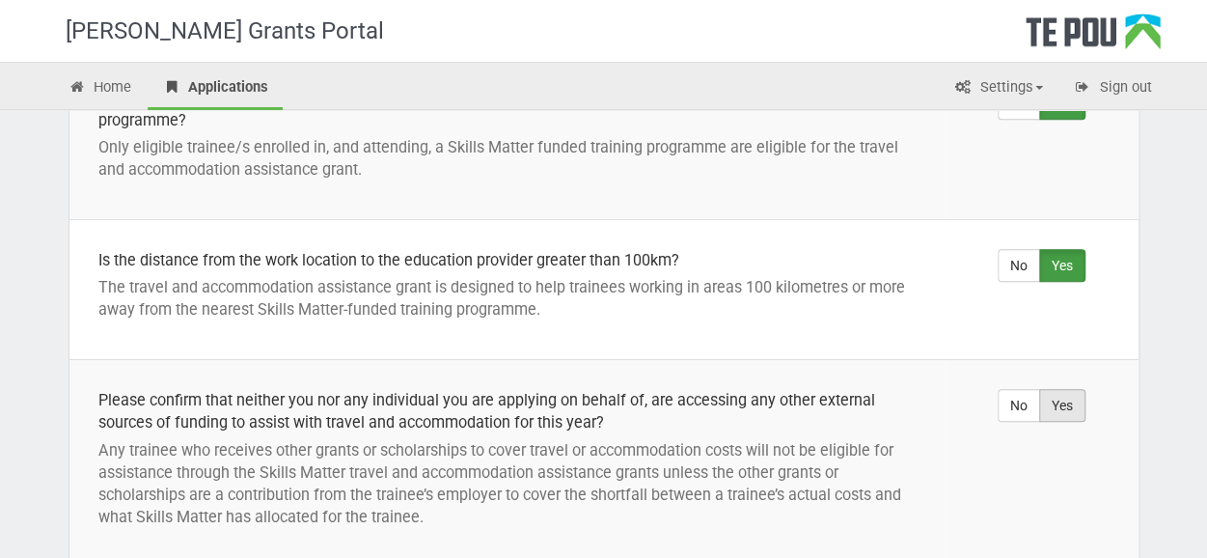
click at [1075, 407] on label "Yes" at bounding box center [1062, 405] width 46 height 33
radio input "true"
click at [1010, 399] on input "No" at bounding box center [1016, 405] width 13 height 13
radio input "true"
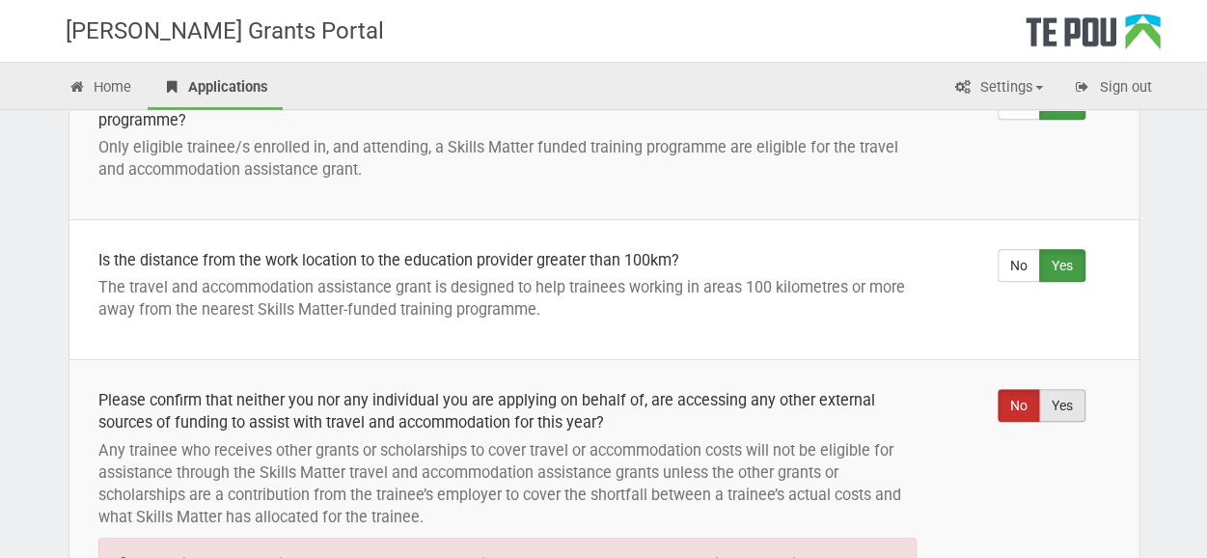
click at [1066, 408] on label "Yes" at bounding box center [1062, 405] width 46 height 33
radio input "true"
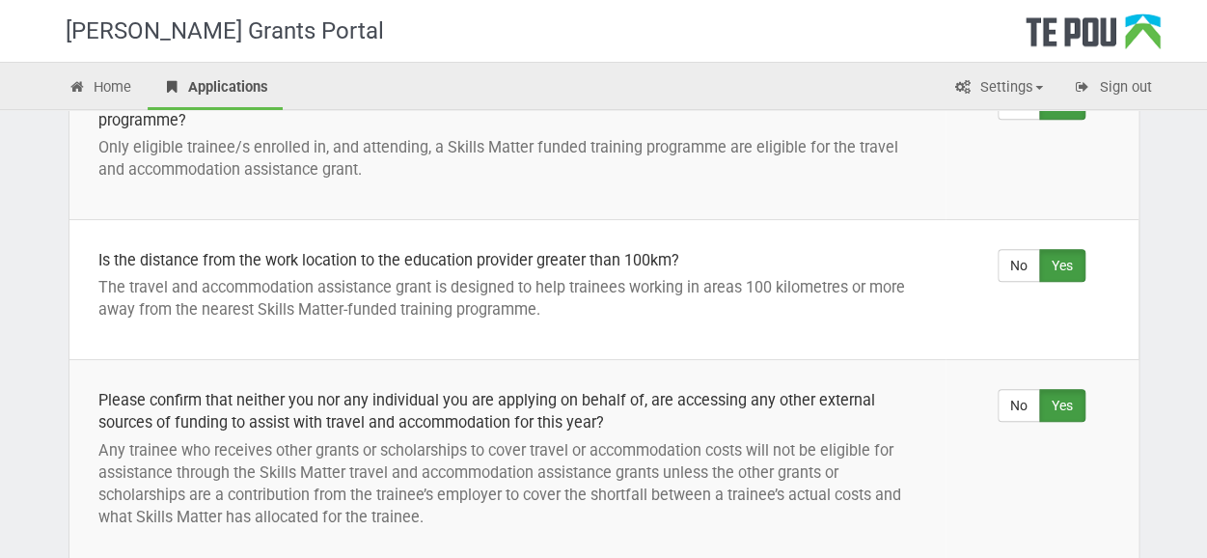
click at [1098, 500] on td "No Yes" at bounding box center [1041, 463] width 193 height 206
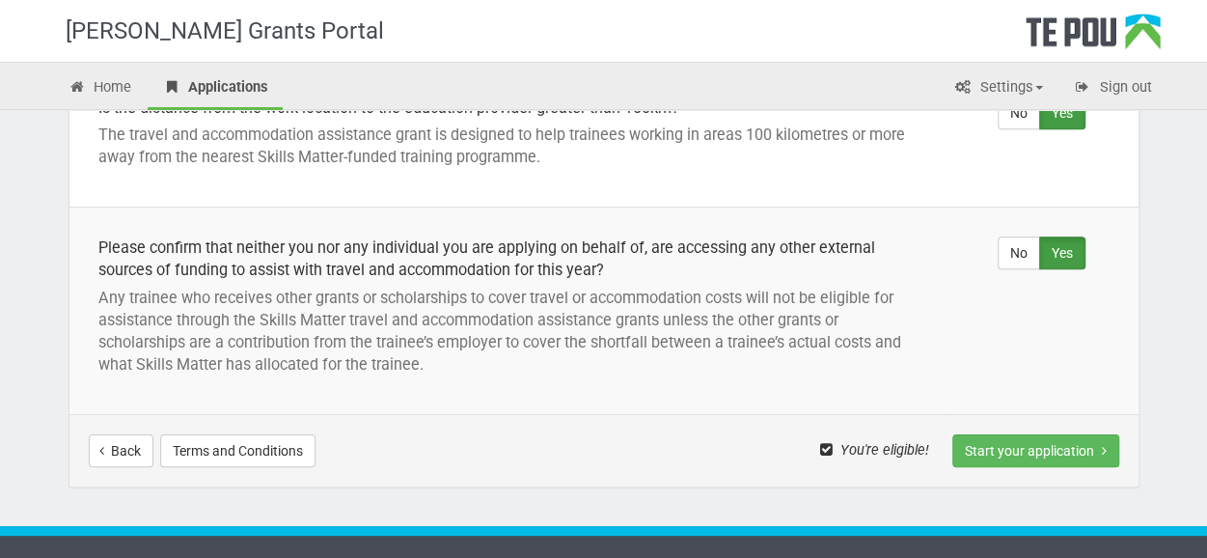
scroll to position [733, 0]
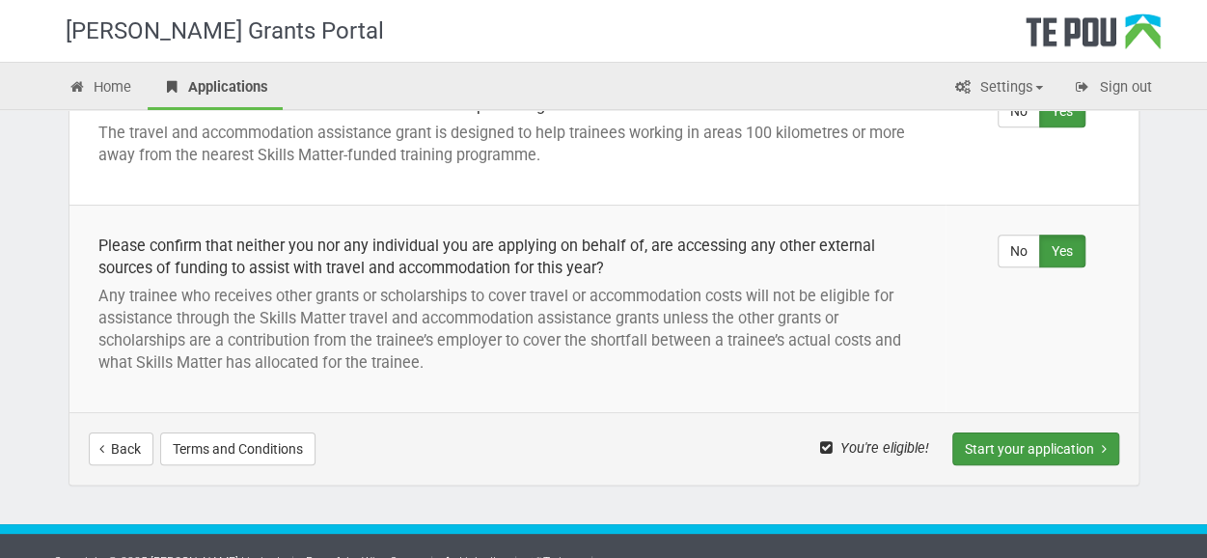
click at [999, 454] on button "Start your application" at bounding box center [1035, 448] width 167 height 33
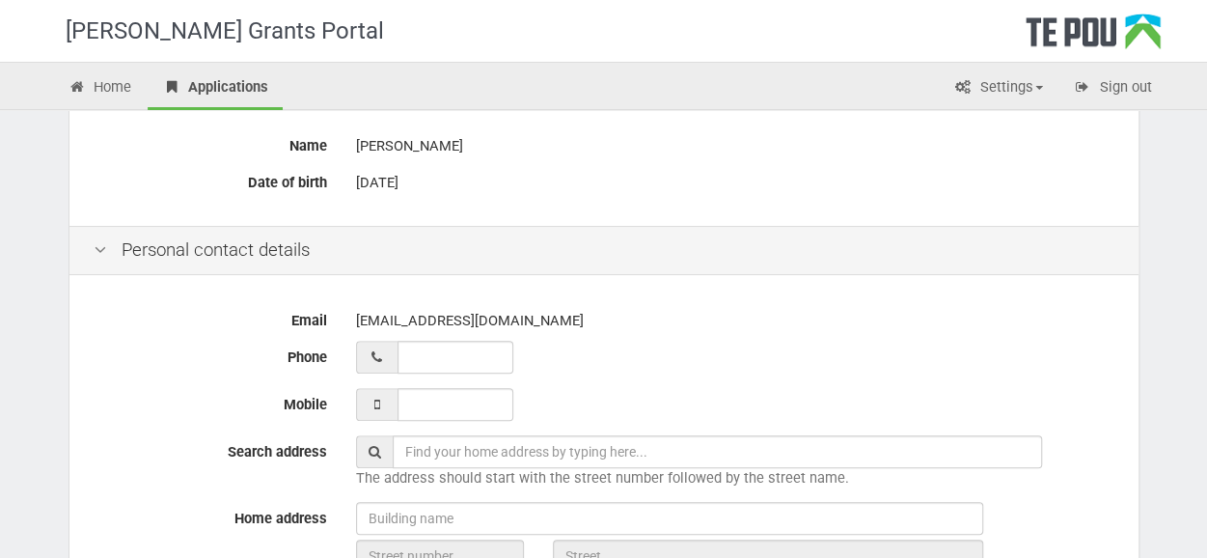
scroll to position [386, 0]
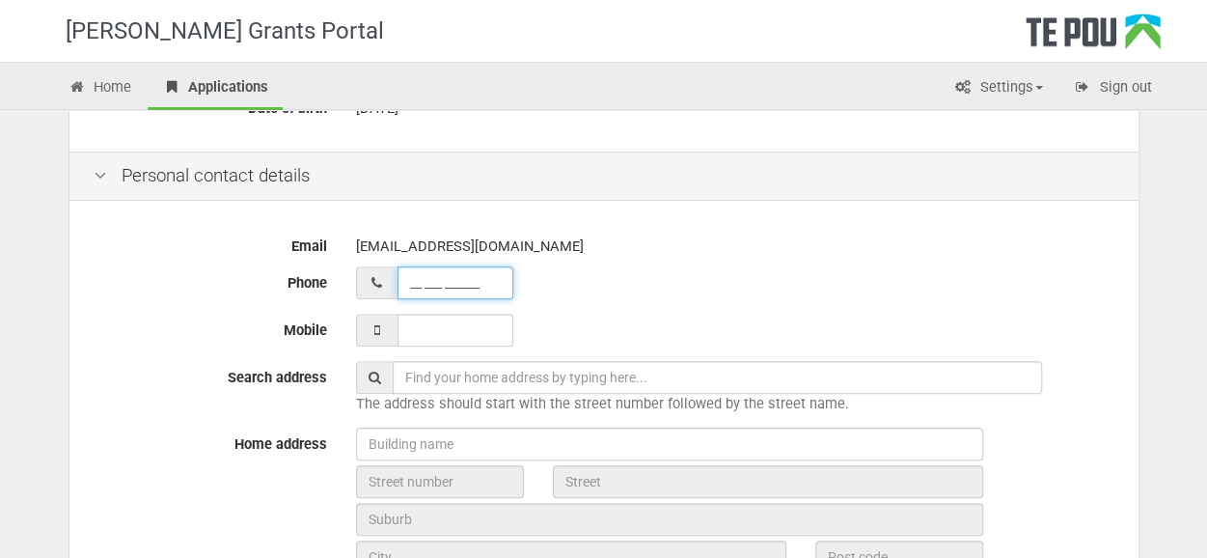
click at [422, 288] on input "__ ___ ______" at bounding box center [455, 282] width 116 height 33
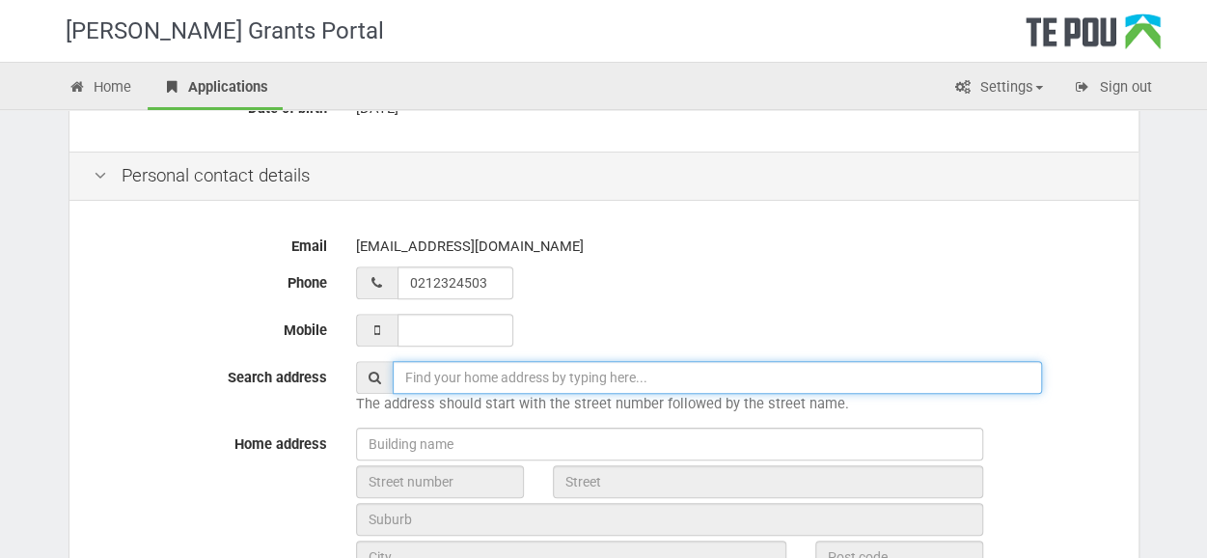
type input "02 123 24503"
type input "[STREET_ADDRESS]"
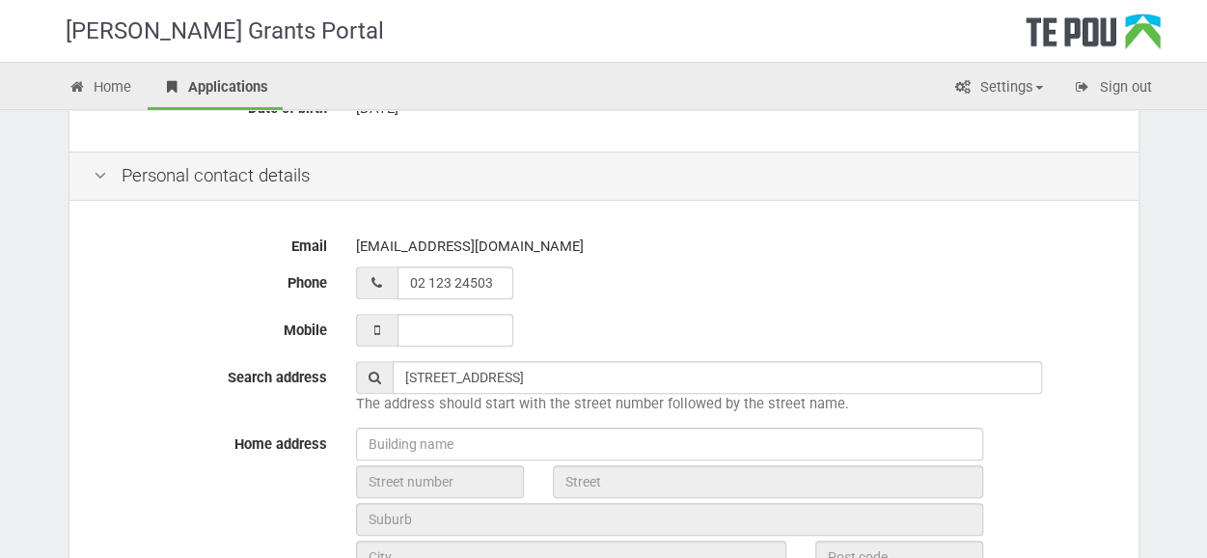
type input "02 123 24503"
click at [679, 315] on div at bounding box center [735, 329] width 758 height 33
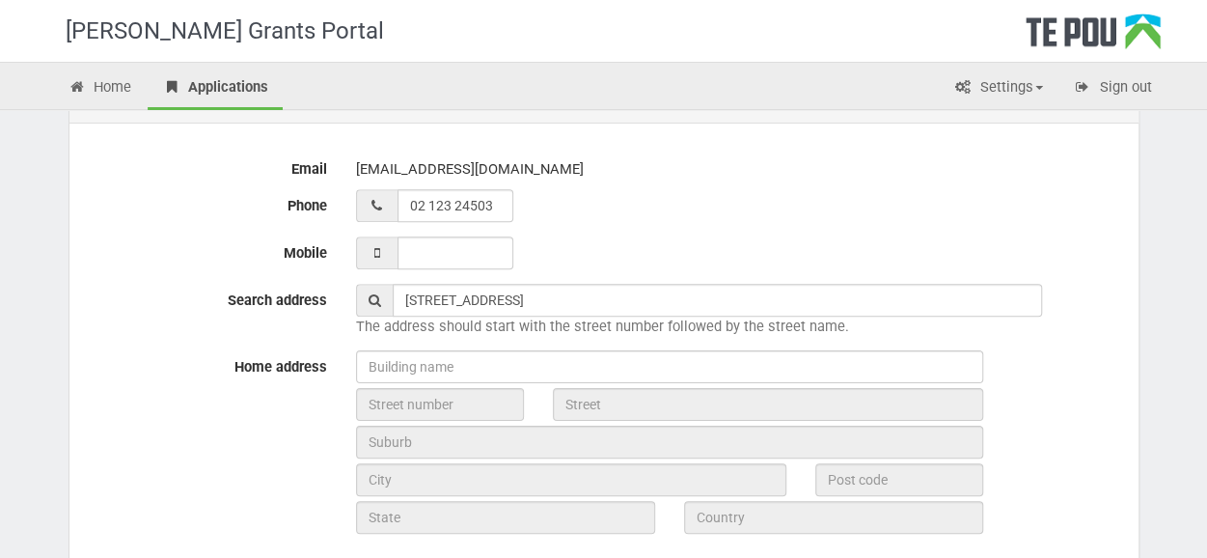
click at [582, 182] on div "[EMAIL_ADDRESS][DOMAIN_NAME]" at bounding box center [735, 169] width 758 height 34
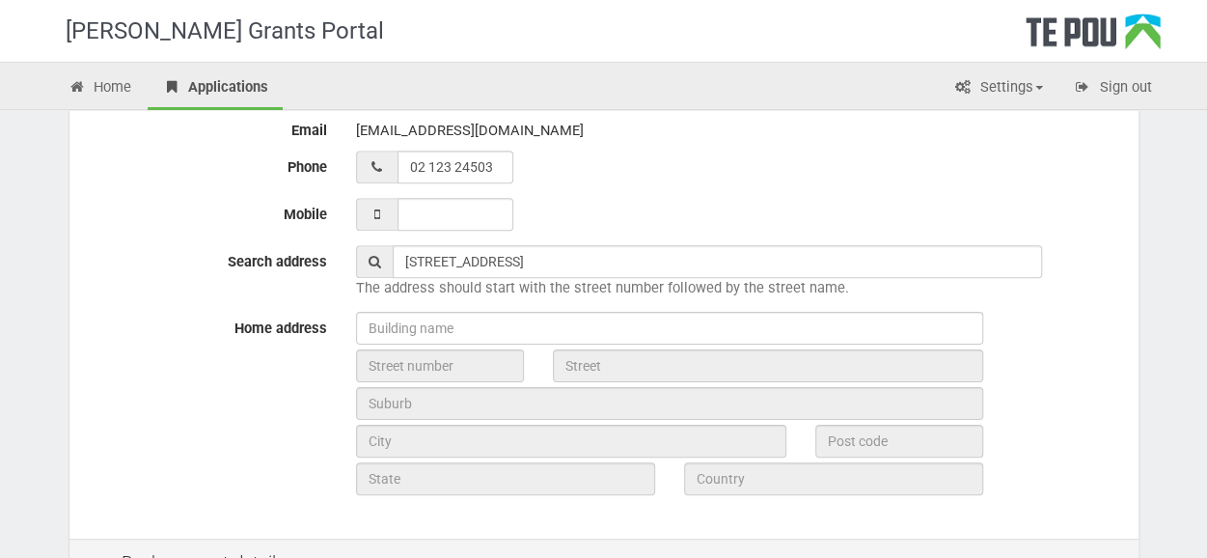
click at [368, 265] on icon at bounding box center [374, 262] width 13 height 14
click at [368, 257] on icon at bounding box center [374, 262] width 13 height 14
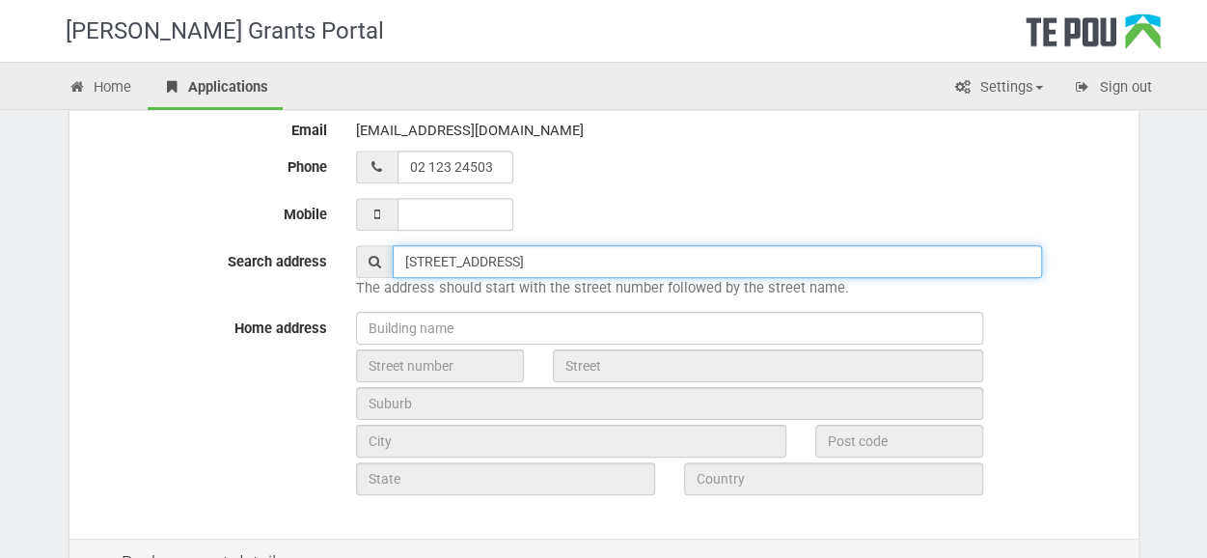
click at [525, 258] on input "69 Chesterton St" at bounding box center [717, 261] width 649 height 33
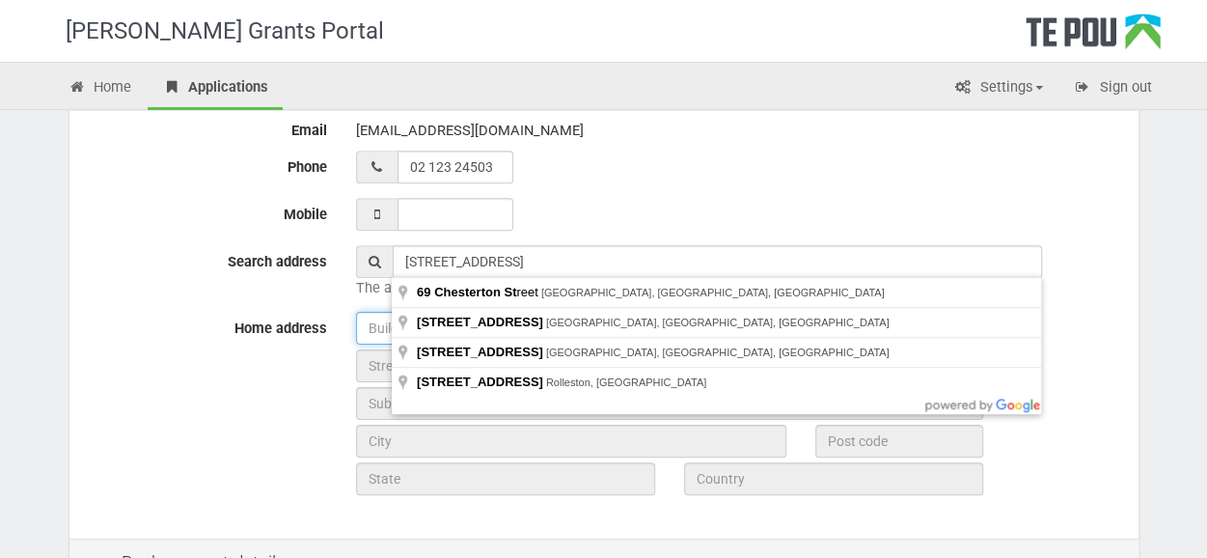
type input "69 Chesterton Drive, Leamington, Cambridge, New Zealand"
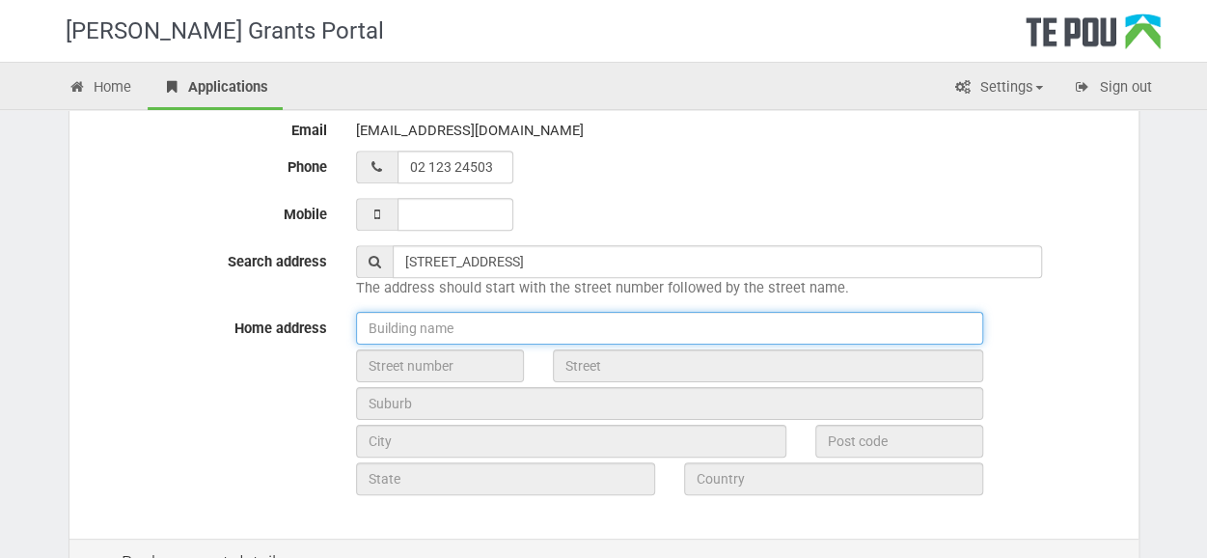
type input "69"
type input "Chesterton Drive"
type input "Cambridge"
type input "3432"
type input "Waikato Region"
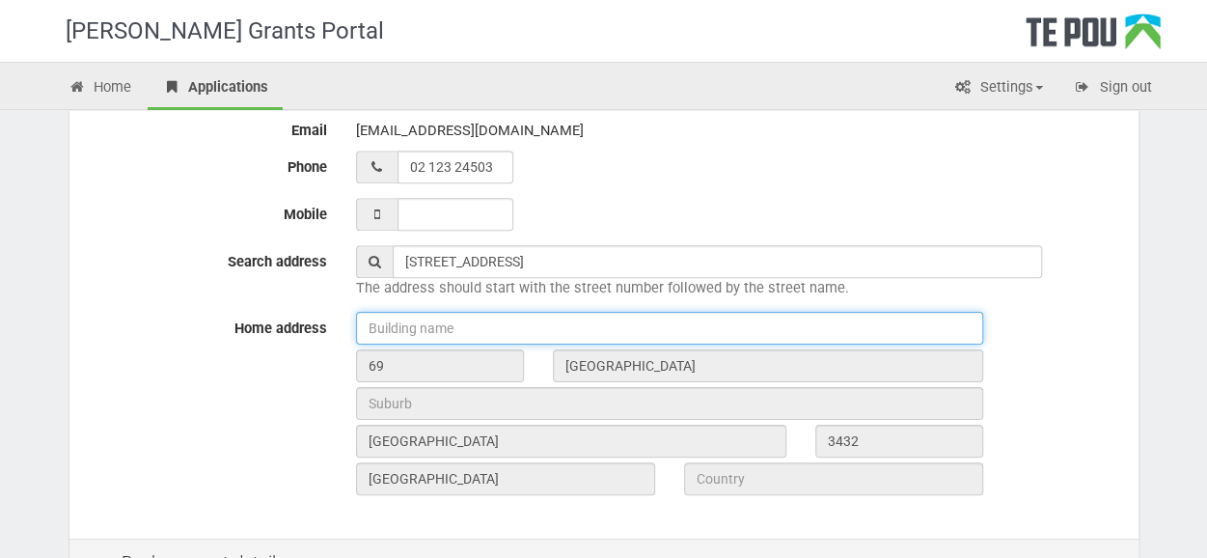
type input "New Zealand"
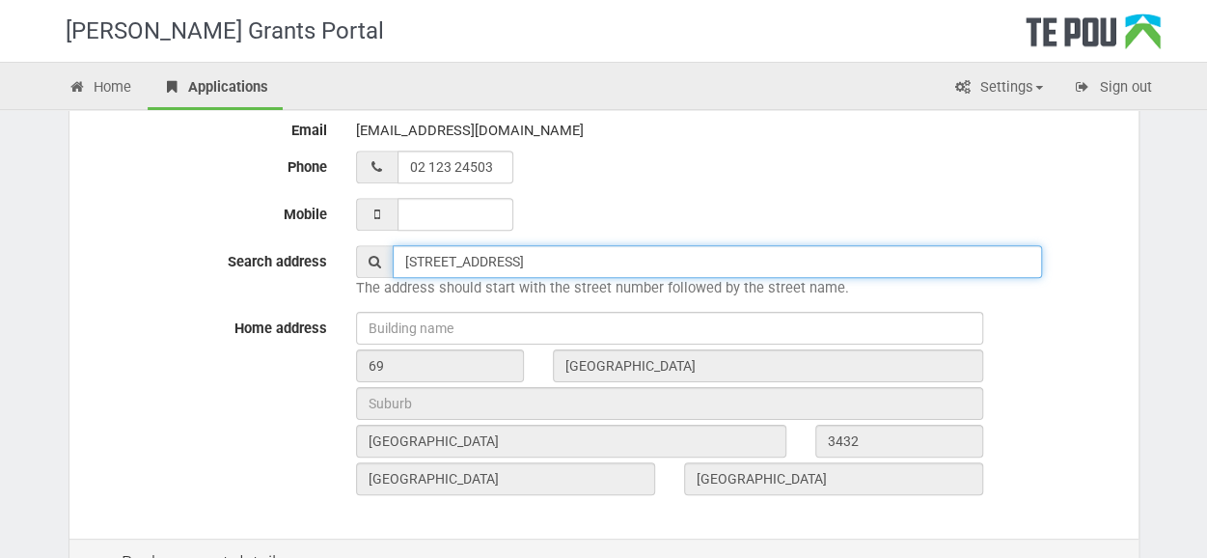
click at [743, 266] on input "69 Chesterton Drive, Leamington, Cambridge, New Zealand" at bounding box center [717, 261] width 649 height 33
click at [766, 263] on input "69 Chesterton Drive, Leamington, Cambridge, New Zealand" at bounding box center [717, 261] width 649 height 33
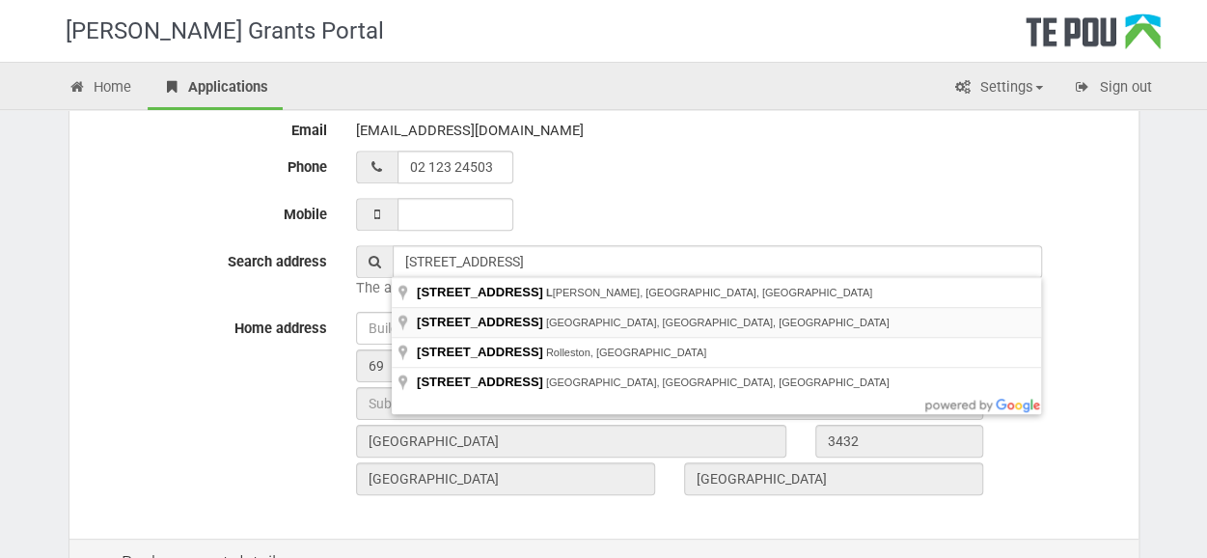
type input "69 Chesterton Street, Newlands, Wellington, New Zealand"
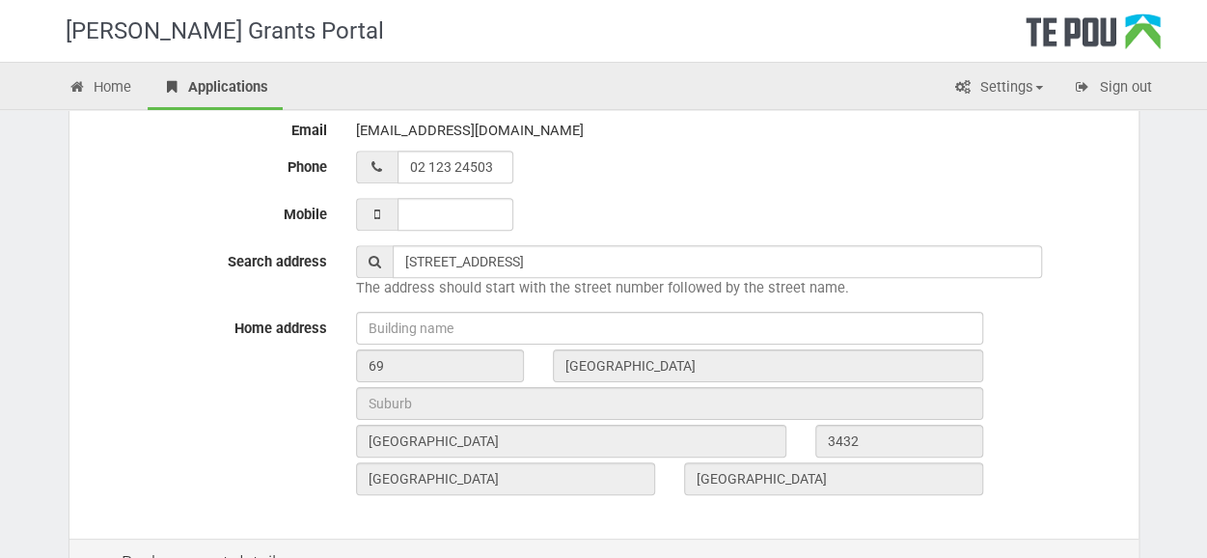
type input "69"
type input "Chesterton Street"
type input "Wellington"
type input "6037"
type input "Wellington Region"
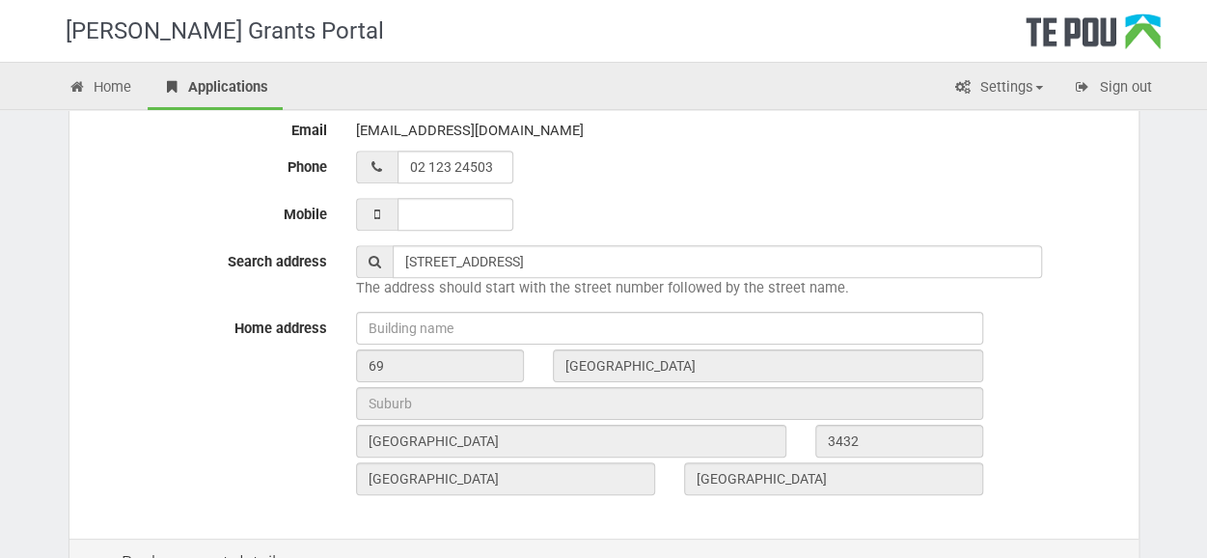
type input "New Zealand"
click at [1057, 501] on div "Email fpul846@aucklanduni.ac.nz Phone 02 123 24503 Mobile Search address 69 Che…" at bounding box center [603, 314] width 1069 height 449
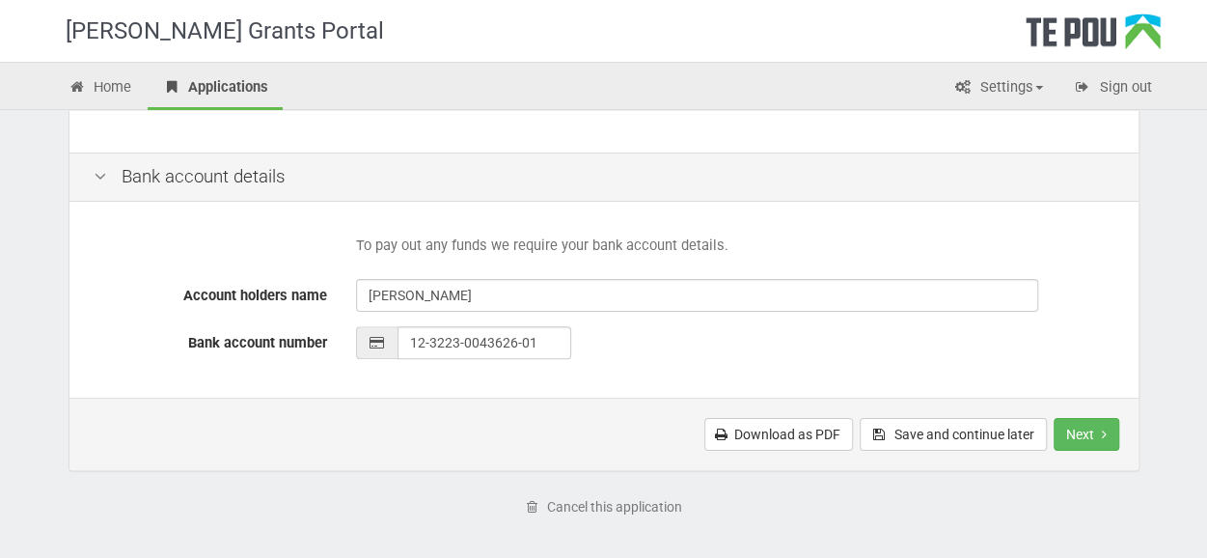
scroll to position [926, 0]
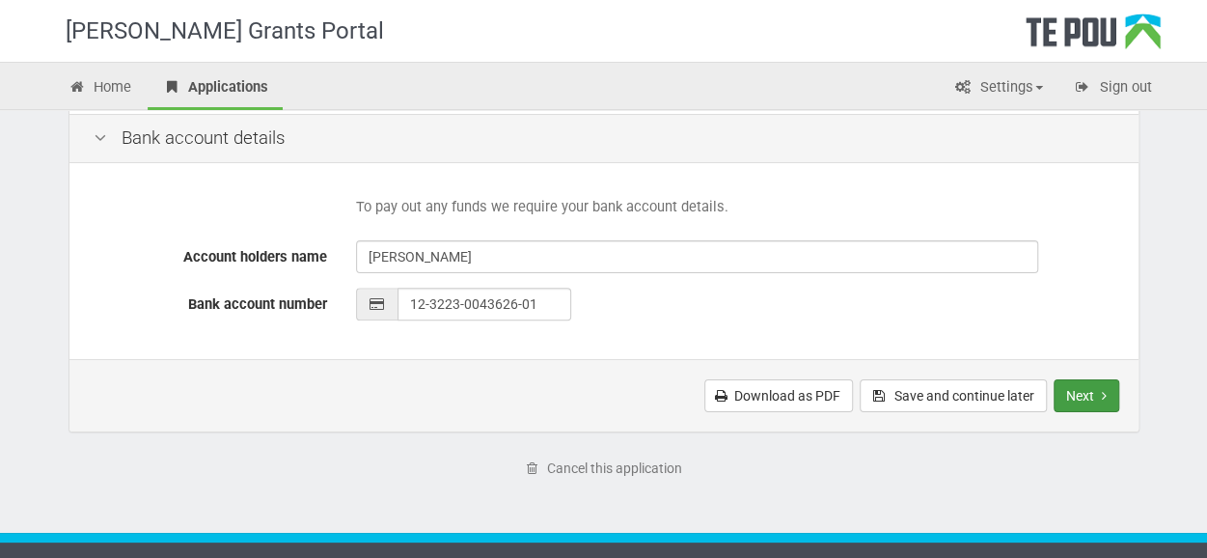
click at [1085, 388] on button "Next" at bounding box center [1086, 395] width 66 height 33
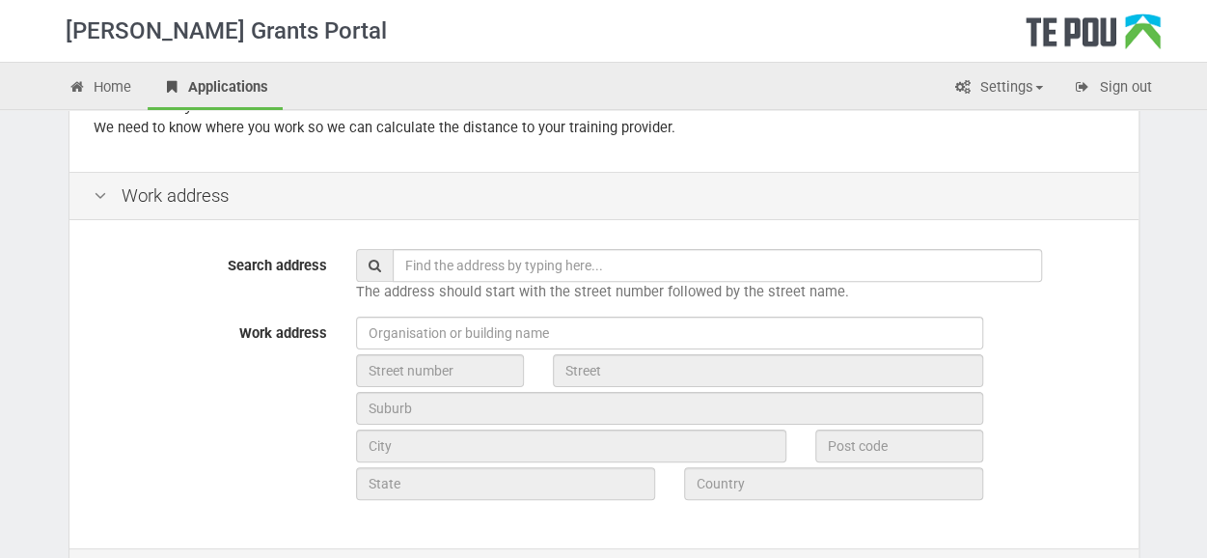
scroll to position [154, 0]
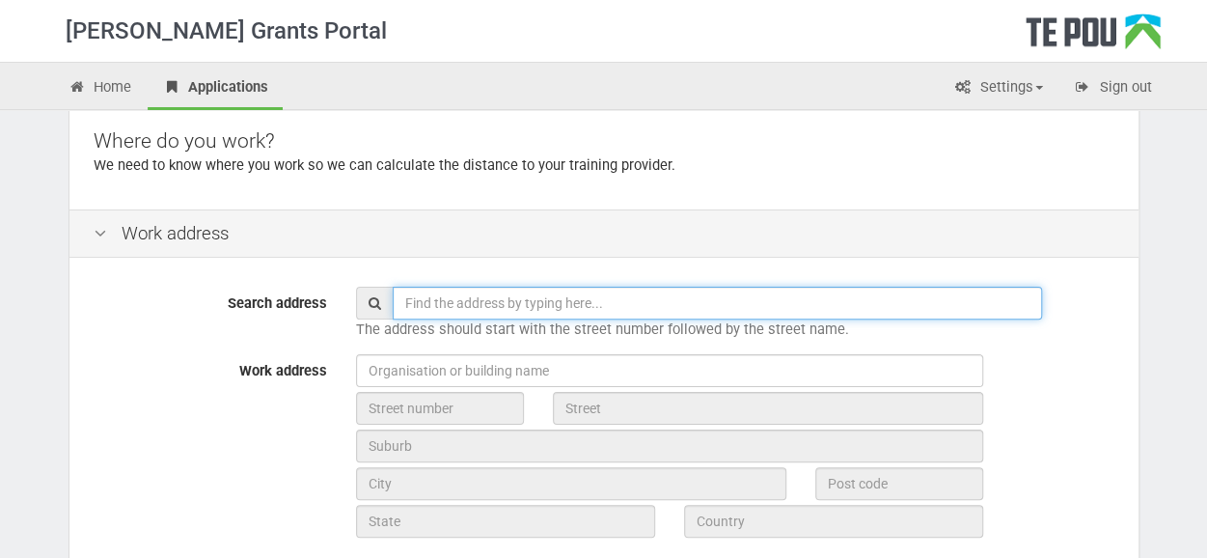
click at [457, 302] on input "text" at bounding box center [717, 302] width 649 height 33
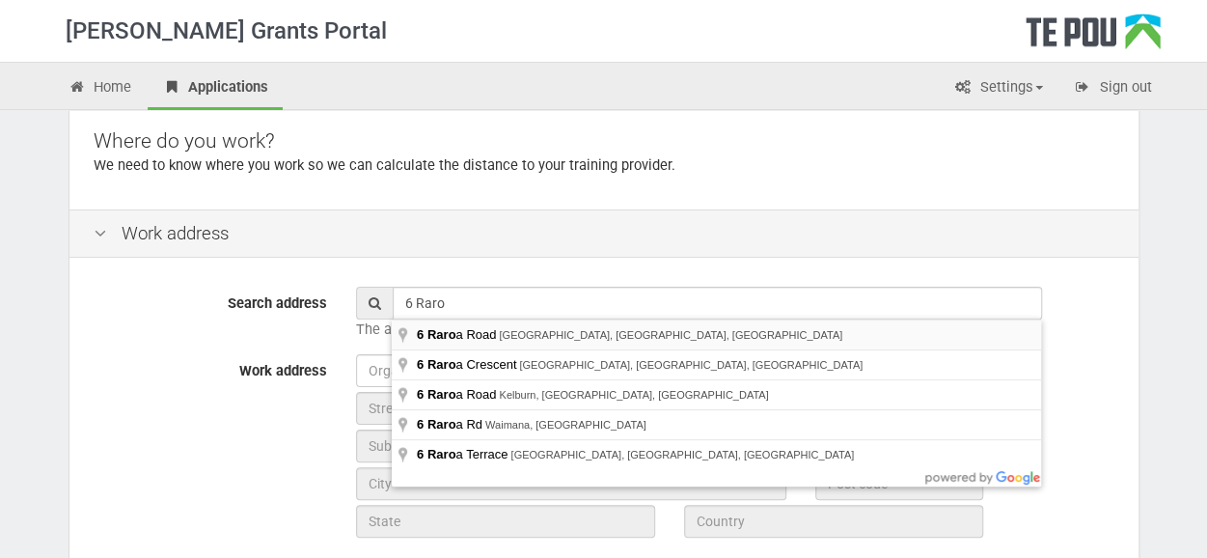
type input "6 Raroa Road, Hutt Central, Lower Hutt, New Zealand"
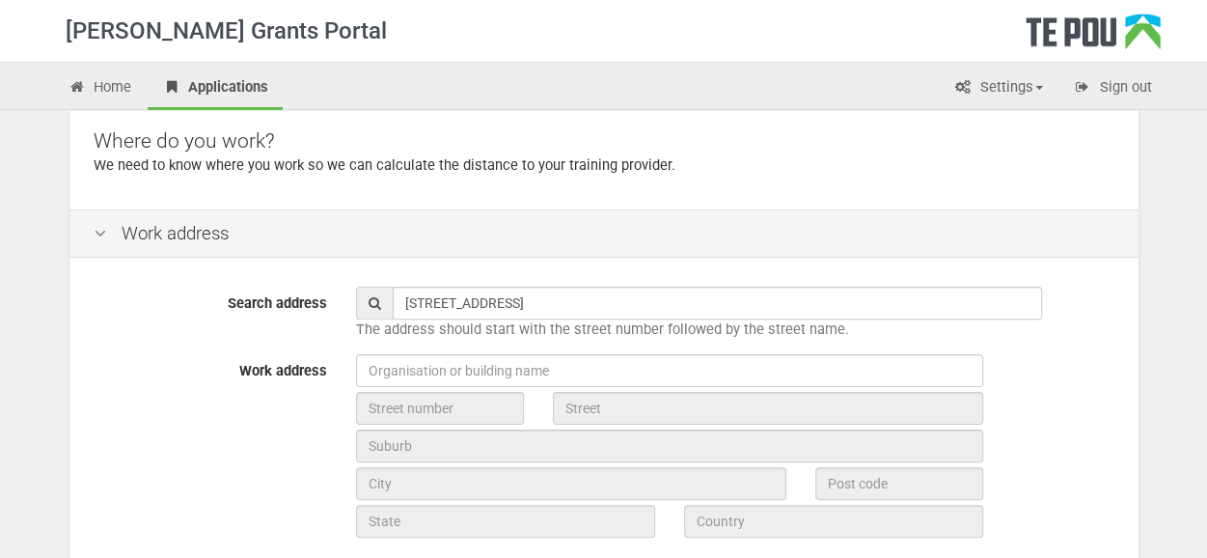
type input "6"
type input "Raroa Road"
type input "Lower Hutt"
type input "5010"
type input "Wellington Region"
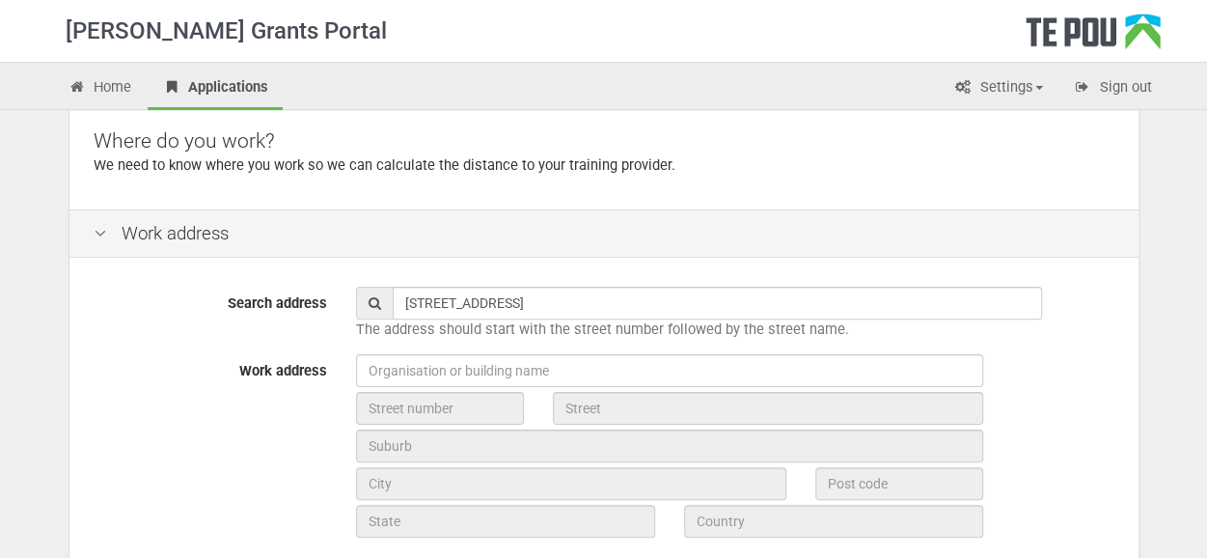
type input "New Zealand"
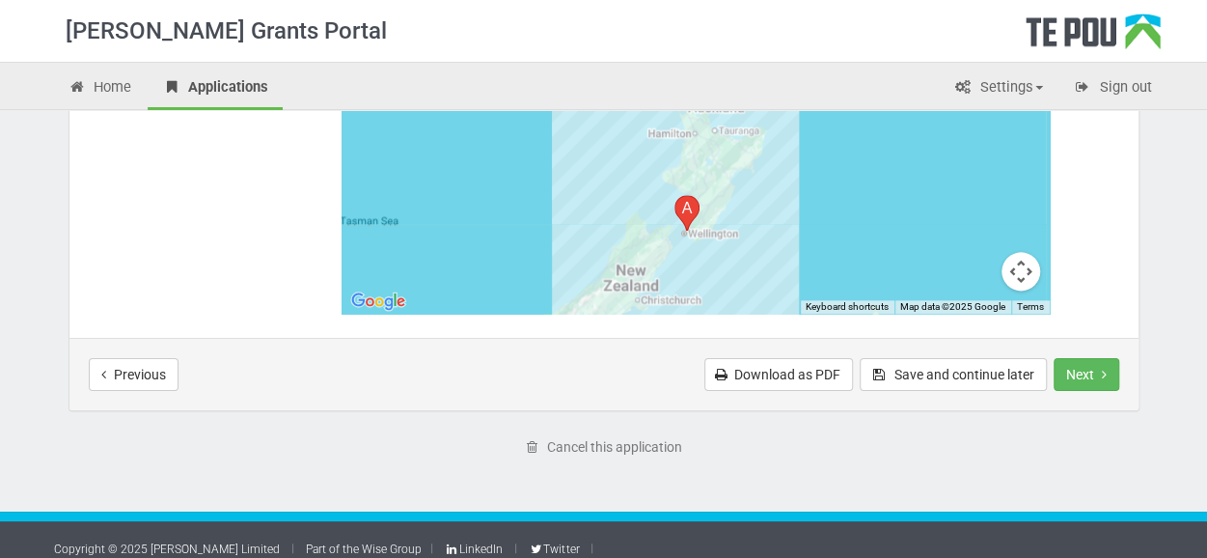
scroll to position [1108, 0]
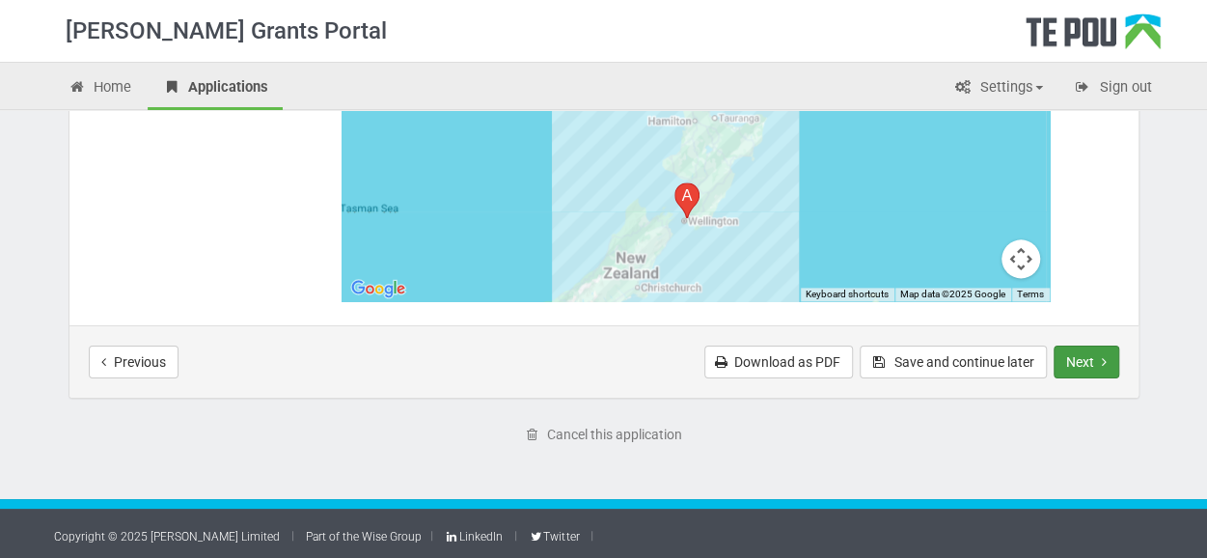
click at [1072, 355] on button "Next" at bounding box center [1086, 361] width 66 height 33
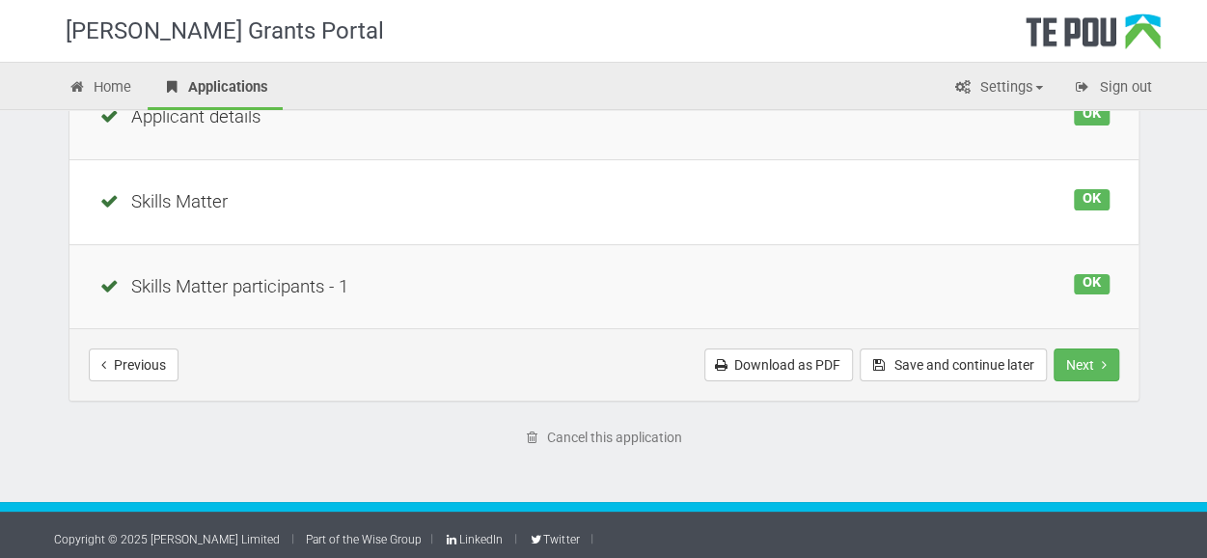
scroll to position [312, 0]
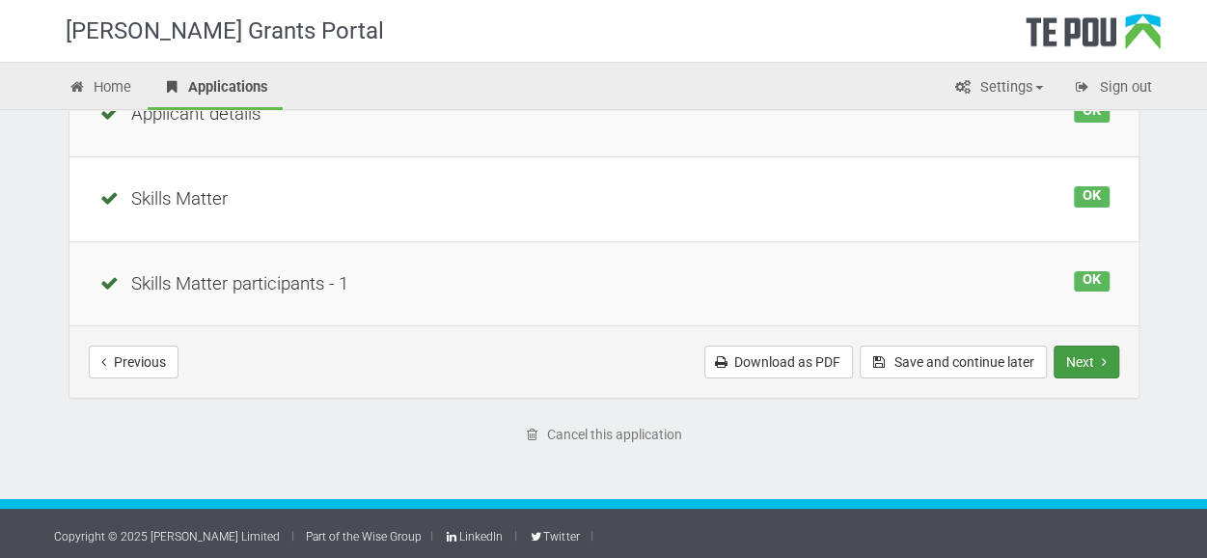
click at [1105, 358] on icon "Next step" at bounding box center [1104, 362] width 5 height 14
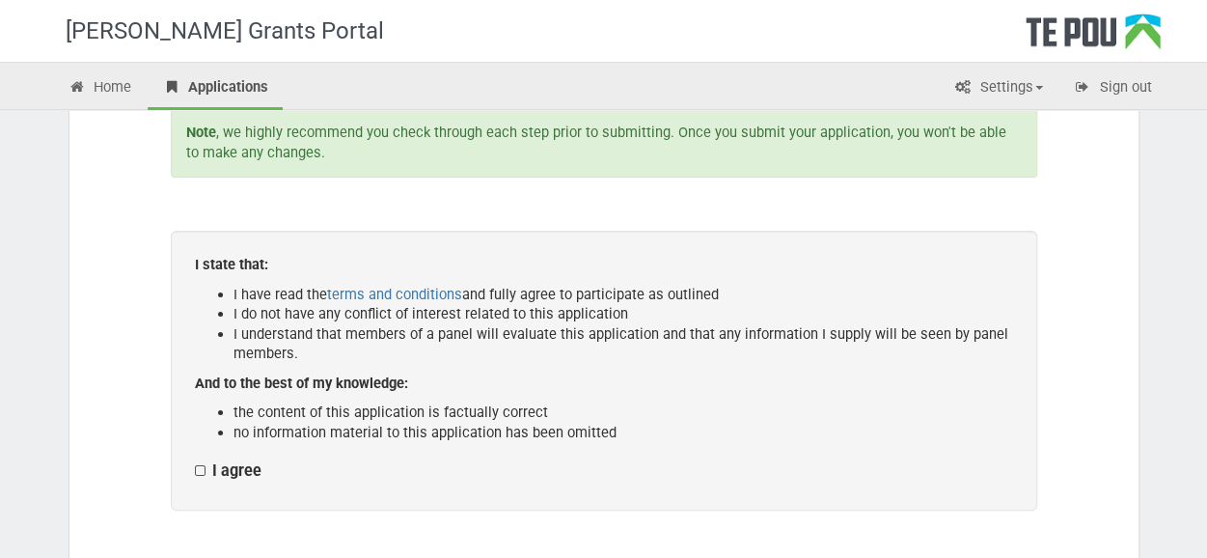
scroll to position [270, 0]
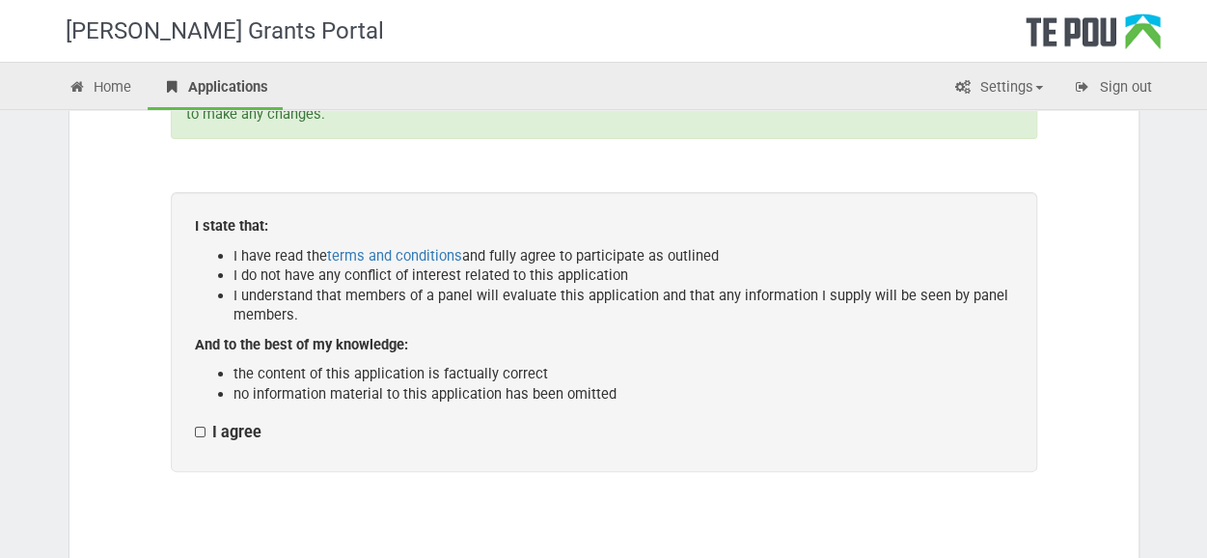
click at [197, 431] on label "I agree" at bounding box center [228, 432] width 67 height 20
click at [195, 422] on input "I agree" at bounding box center [194, 422] width 1 height 1
checkbox input "true"
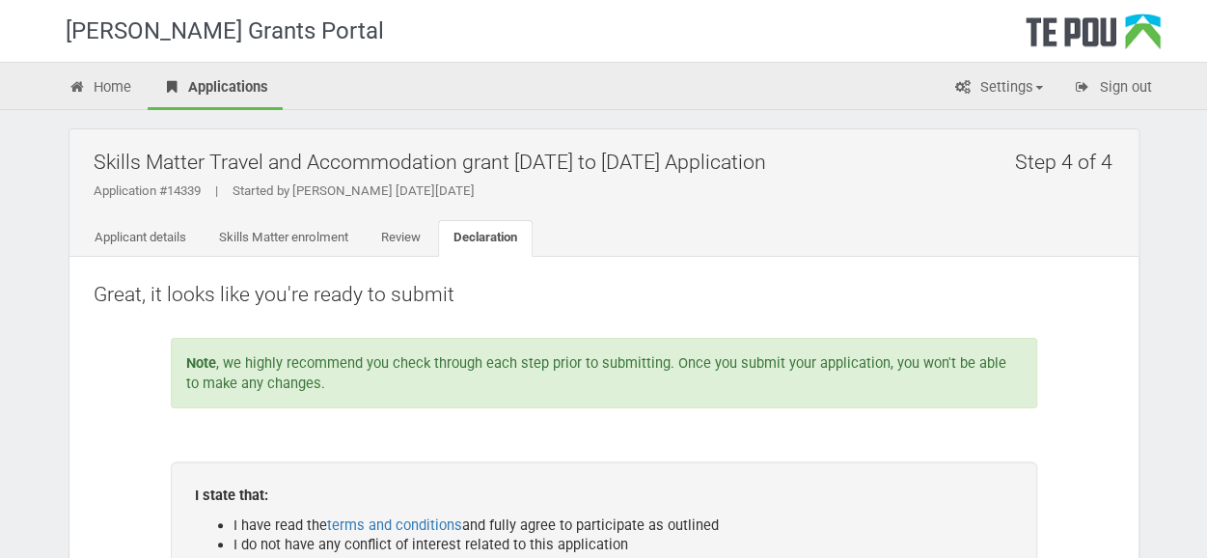
scroll to position [0, 0]
click at [452, 360] on div "Note , we highly recommend you check through each step prior to submitting. Onc…" at bounding box center [604, 374] width 866 height 70
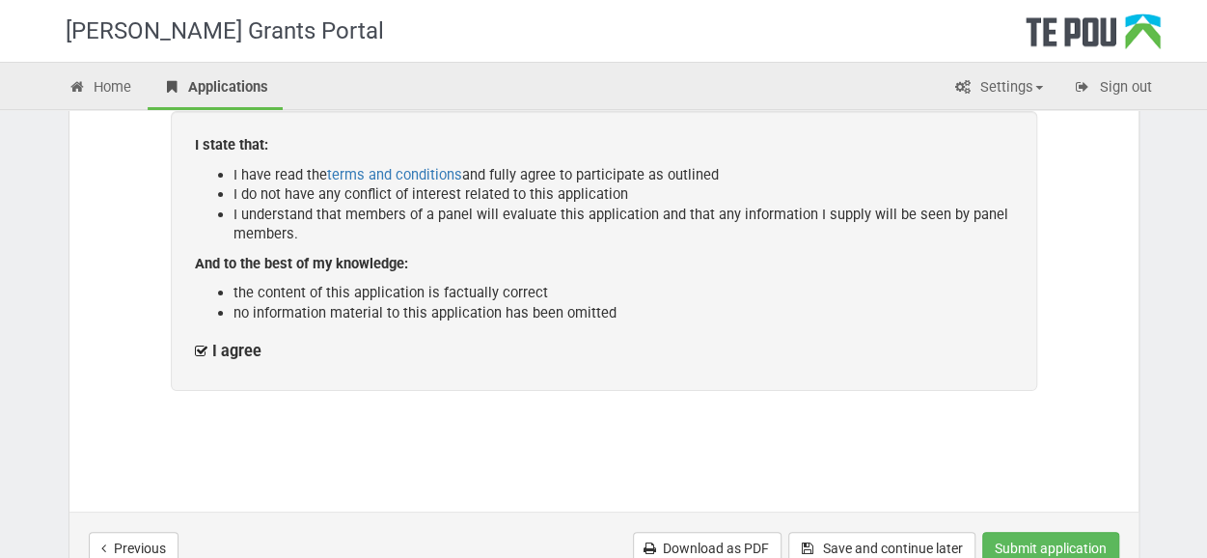
scroll to position [538, 0]
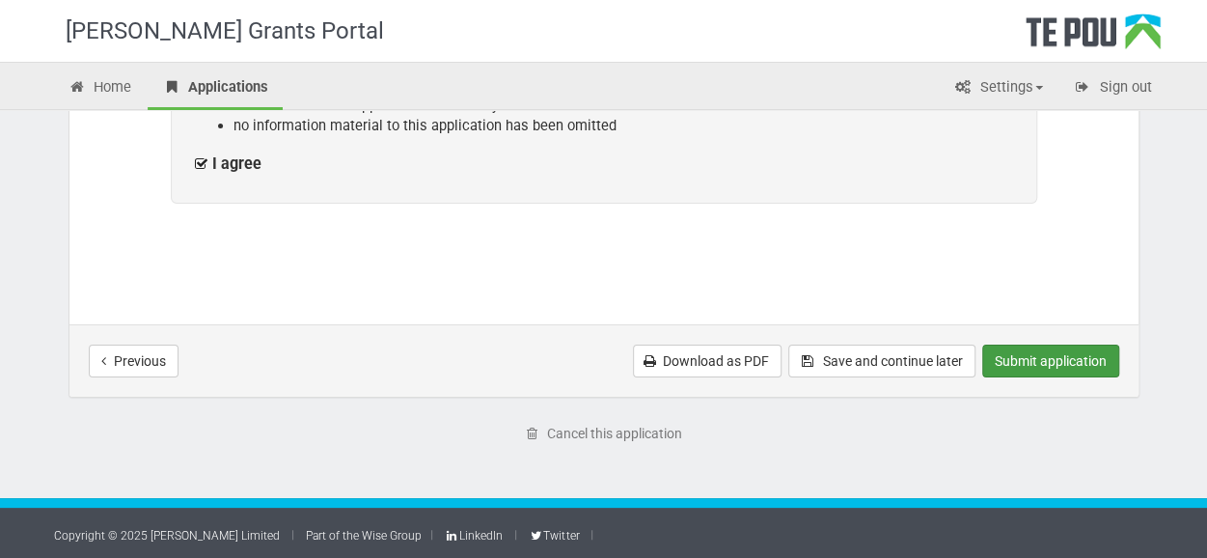
click at [1048, 366] on button "Submit application" at bounding box center [1050, 360] width 137 height 33
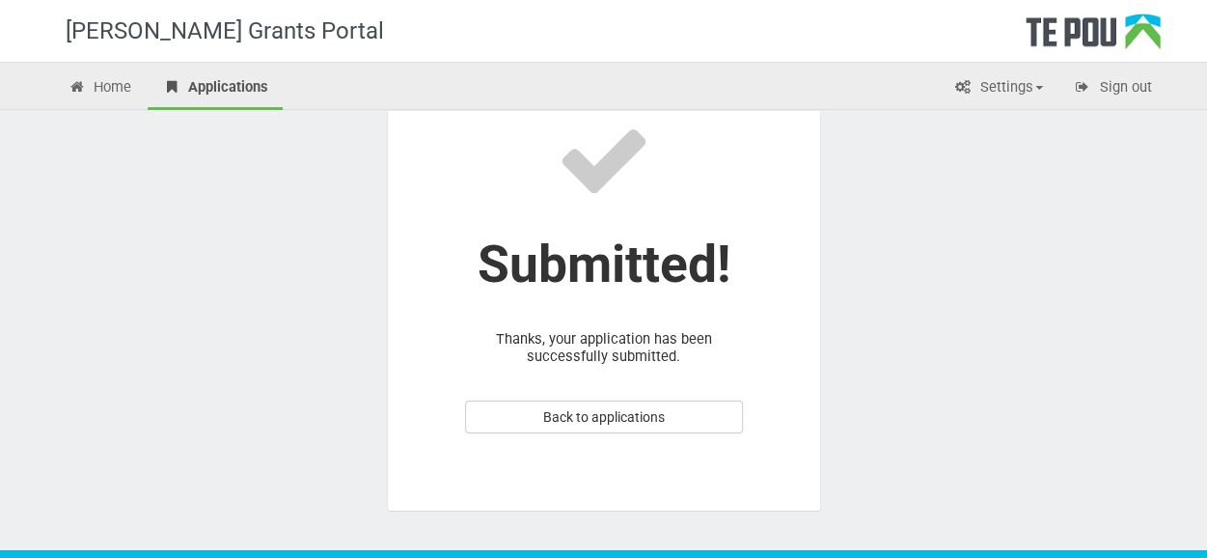
scroll to position [193, 0]
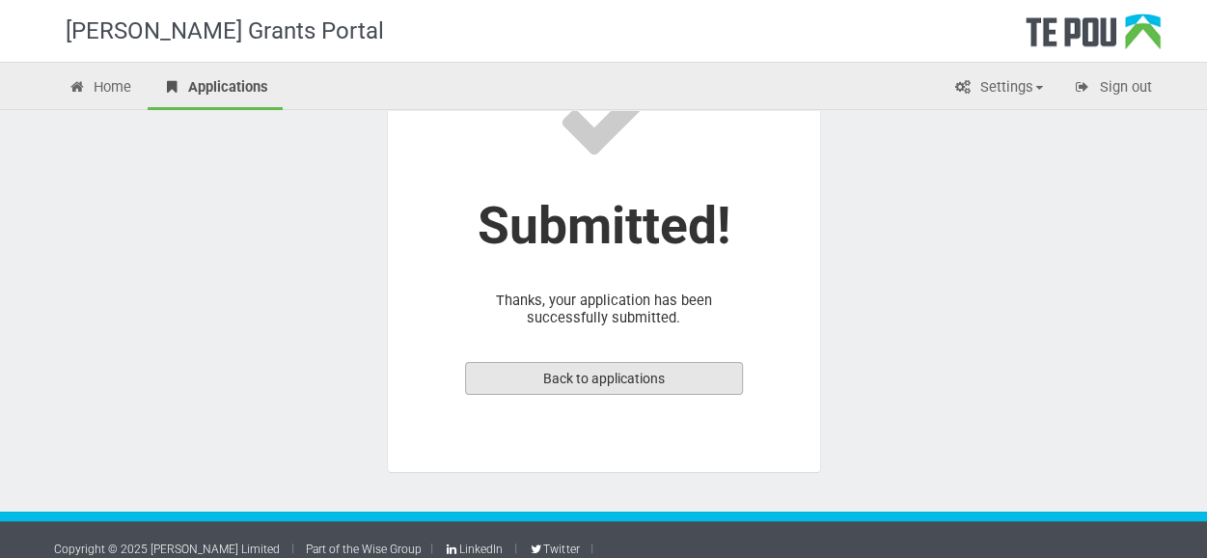
click at [639, 362] on link "Back to applications" at bounding box center [604, 378] width 278 height 33
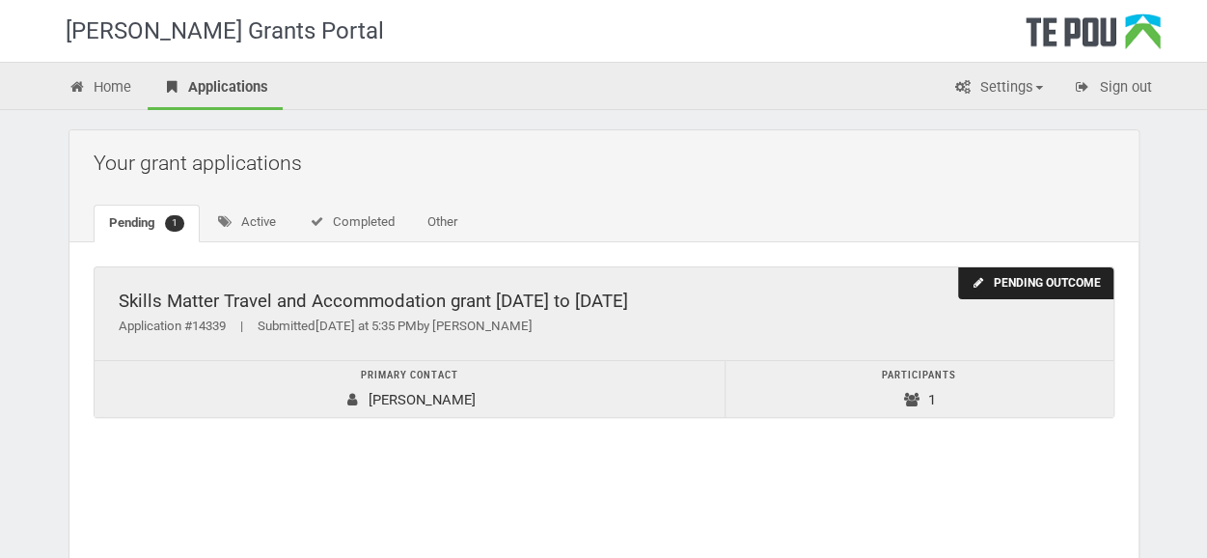
click at [413, 400] on td "Primary contact [PERSON_NAME]" at bounding box center [410, 389] width 631 height 57
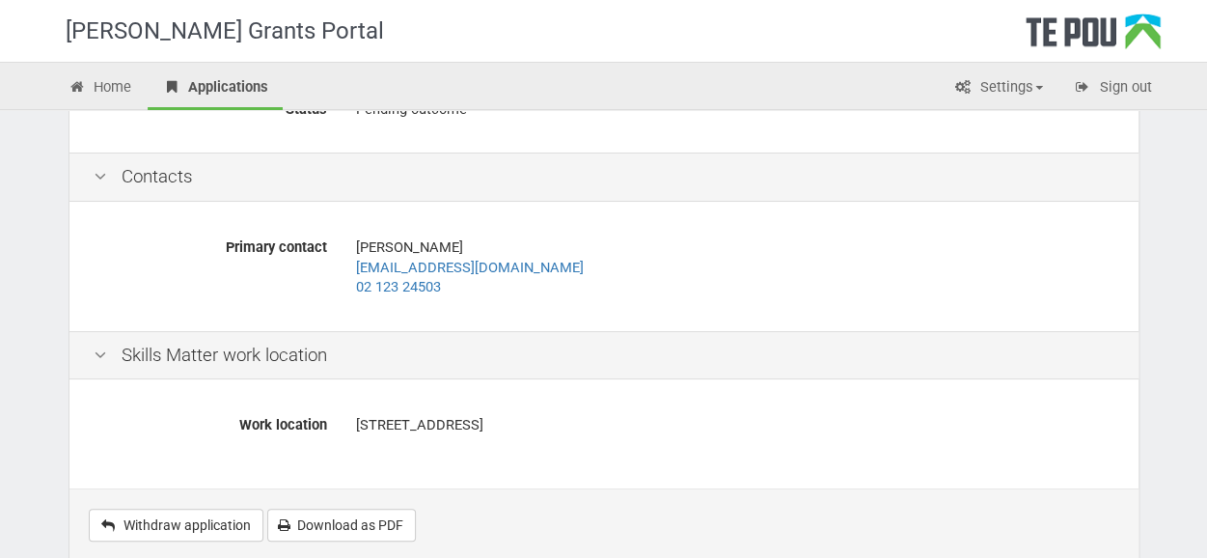
scroll to position [291, 0]
